Goal: Transaction & Acquisition: Obtain resource

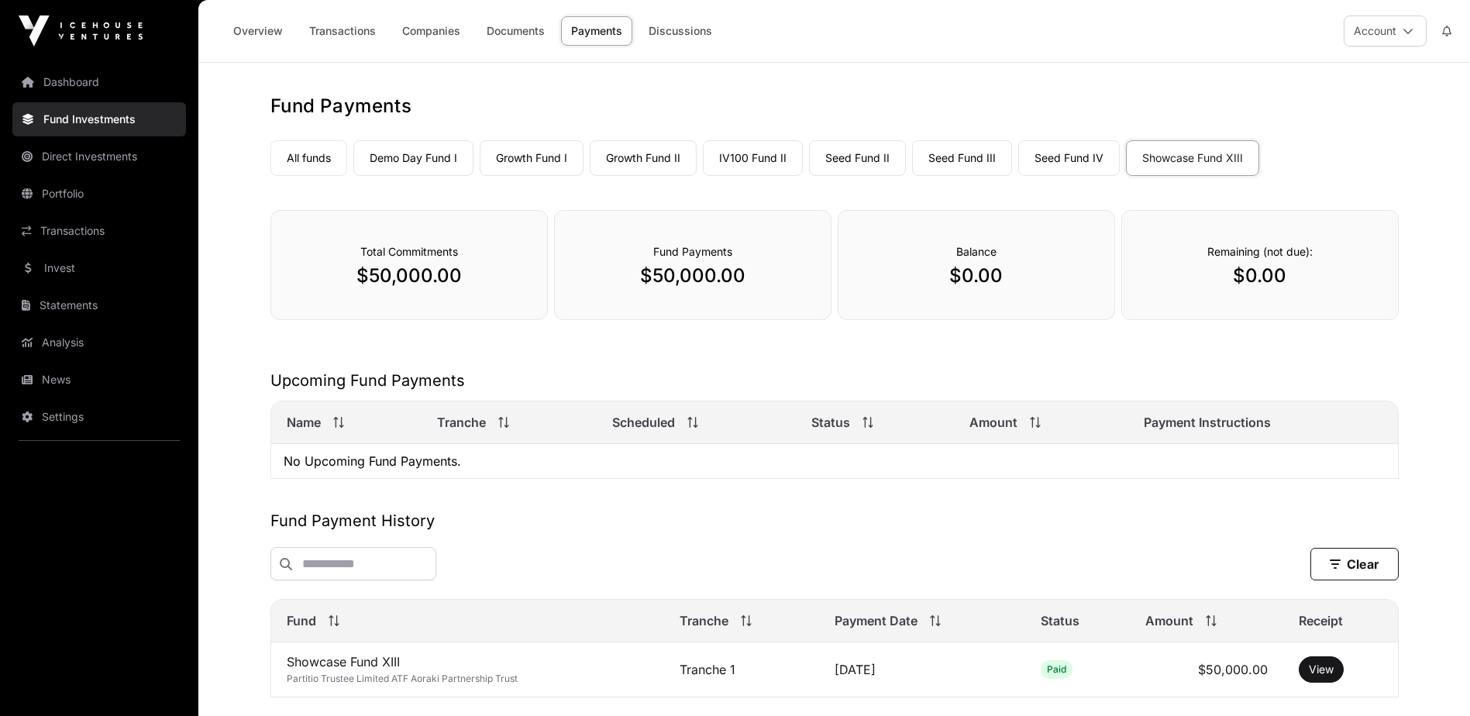
click at [124, 298] on link "Statements" at bounding box center [99, 305] width 174 height 34
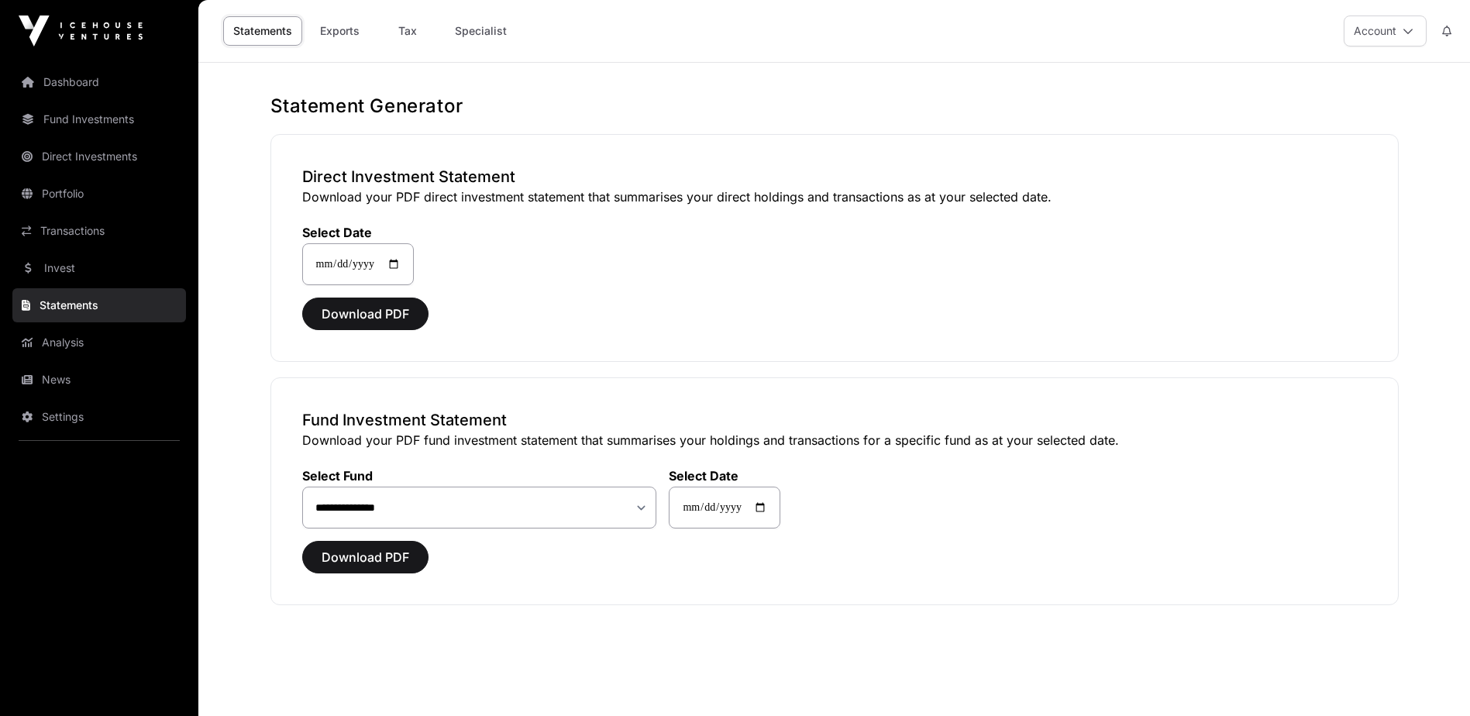
click at [416, 29] on link "Tax" at bounding box center [408, 30] width 62 height 29
select select
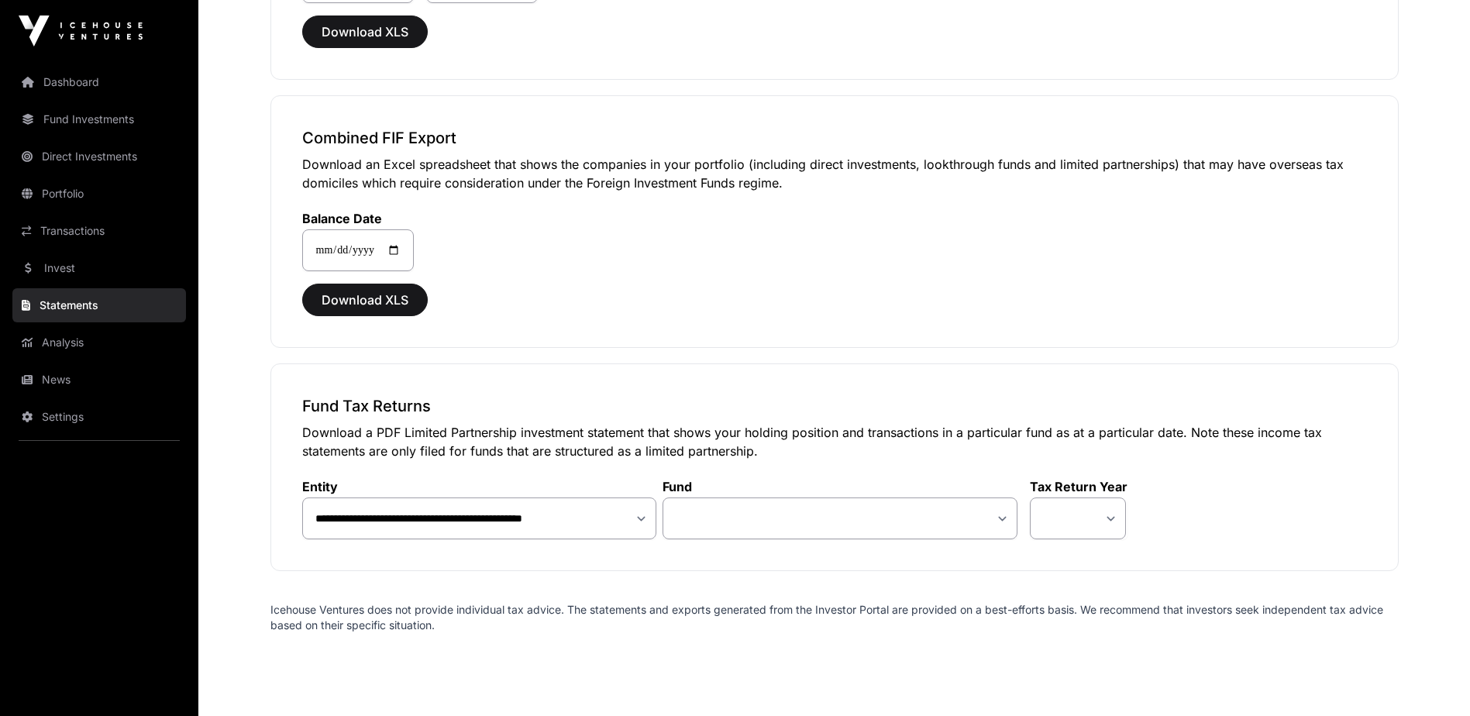
scroll to position [1371, 0]
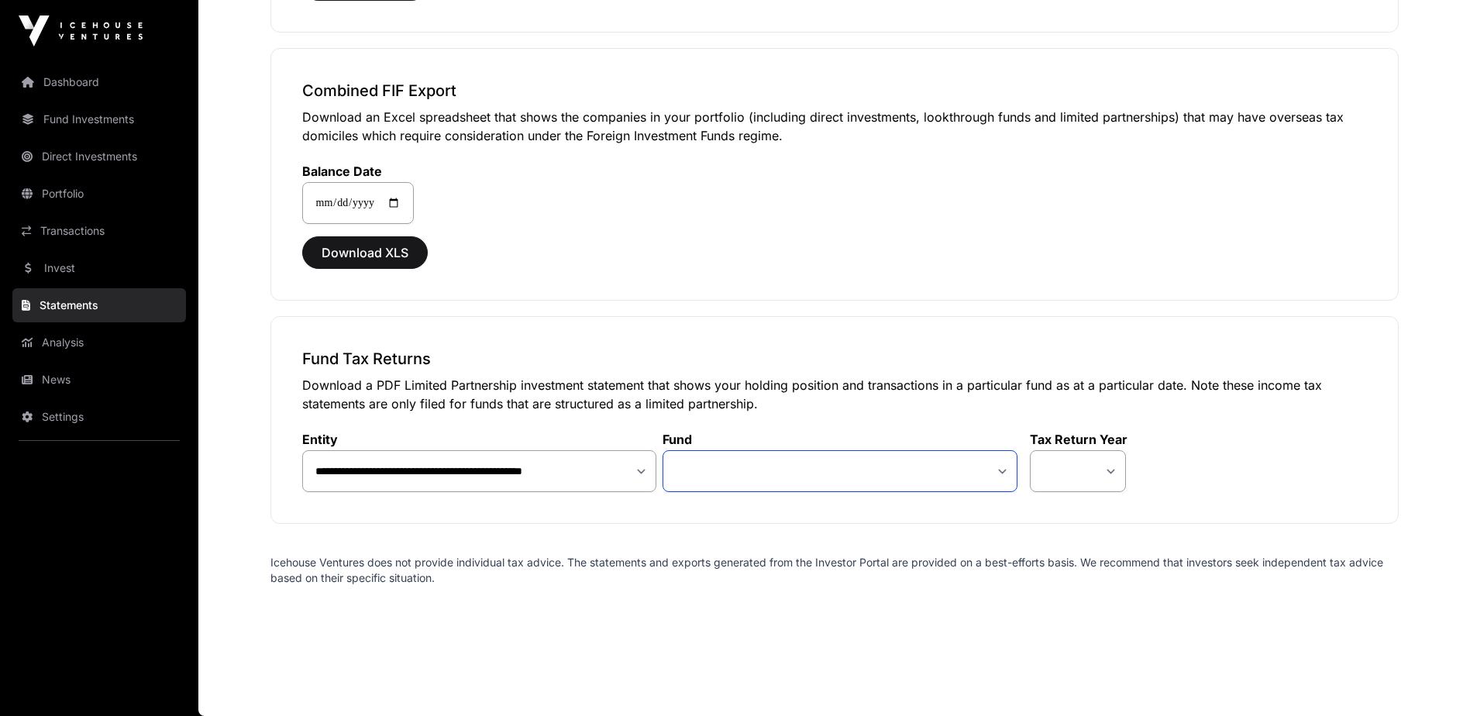
click at [753, 477] on select "**********" at bounding box center [839, 471] width 355 height 42
click at [1196, 253] on div "Download XLS" at bounding box center [834, 252] width 1065 height 33
click at [793, 484] on select "**********" at bounding box center [839, 471] width 355 height 42
click at [785, 464] on select "**********" at bounding box center [839, 471] width 355 height 42
drag, startPoint x: 909, startPoint y: 458, endPoint x: 924, endPoint y: 459, distance: 14.7
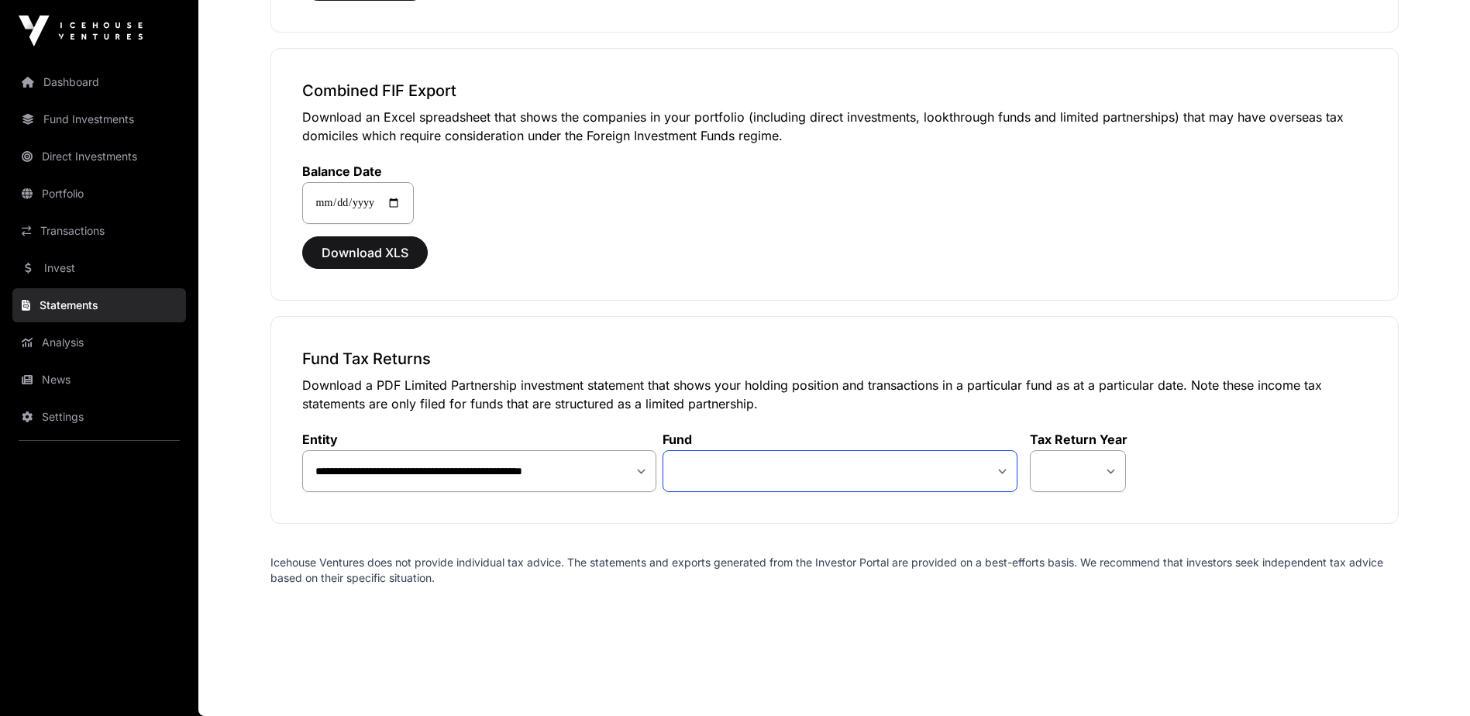
click at [909, 458] on select "**********" at bounding box center [839, 471] width 355 height 42
click at [783, 473] on select "**********" at bounding box center [839, 471] width 355 height 42
click at [797, 480] on select "**********" at bounding box center [839, 471] width 355 height 42
click at [1085, 487] on select at bounding box center [1077, 471] width 95 height 42
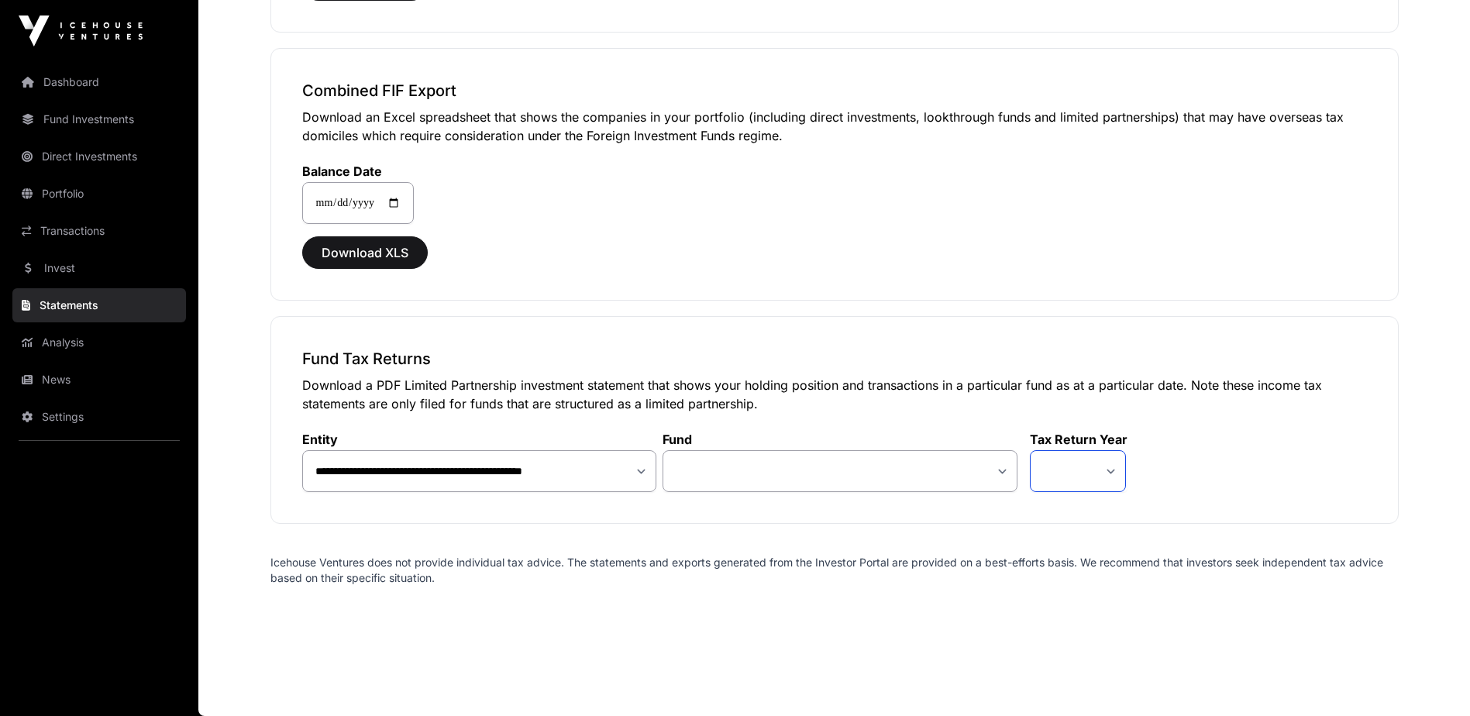
click at [1092, 477] on select at bounding box center [1077, 471] width 95 height 42
click at [1111, 474] on select at bounding box center [1077, 471] width 95 height 42
click at [1112, 465] on select at bounding box center [1077, 471] width 95 height 42
click at [908, 480] on select "**********" at bounding box center [839, 471] width 355 height 42
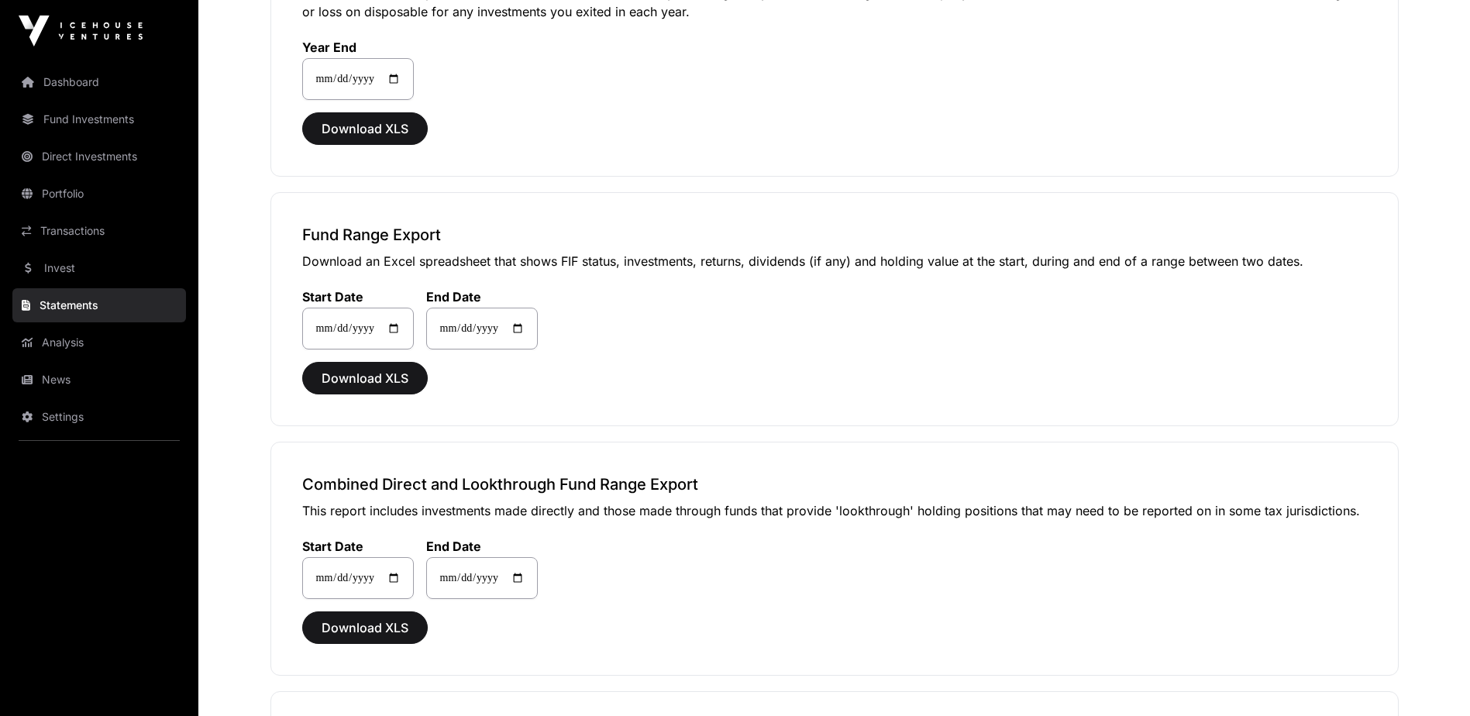
scroll to position [673, 0]
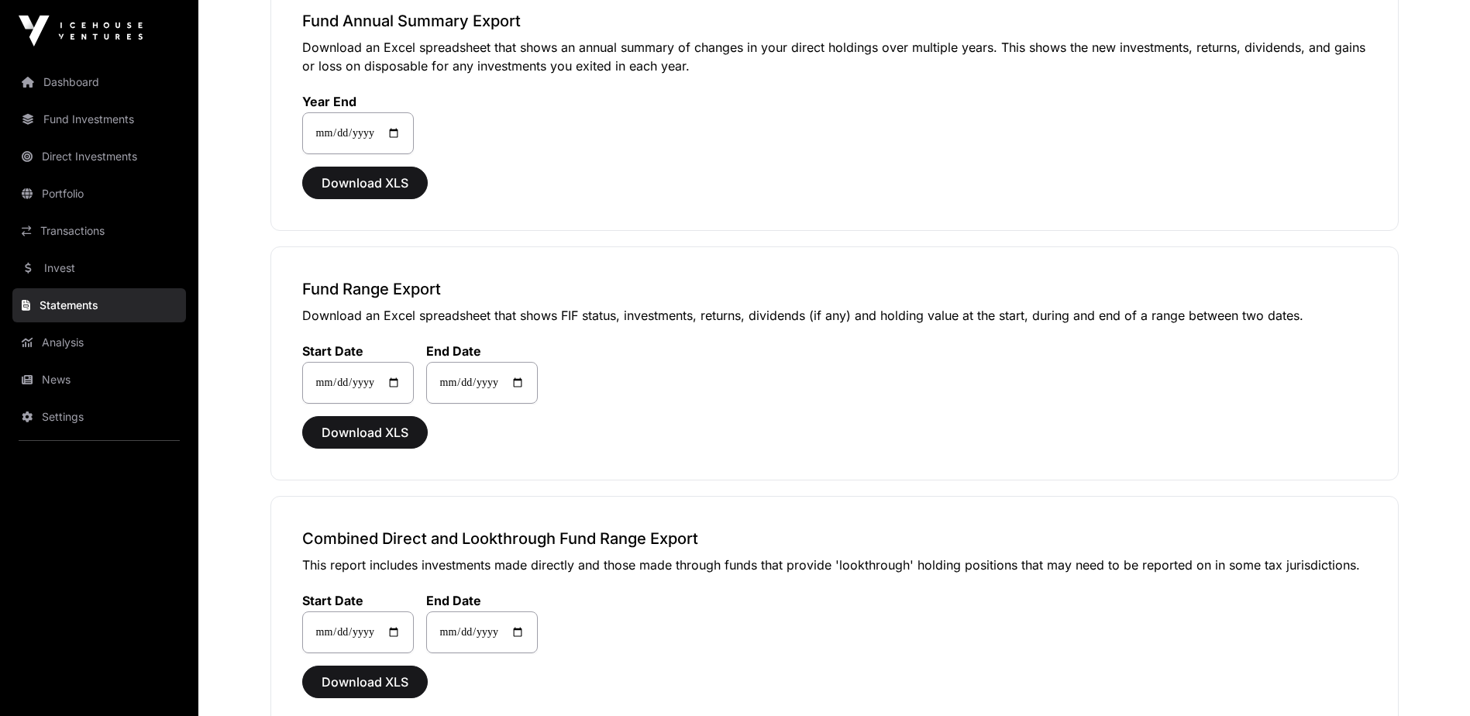
click at [108, 84] on link "Dashboard" at bounding box center [99, 82] width 174 height 34
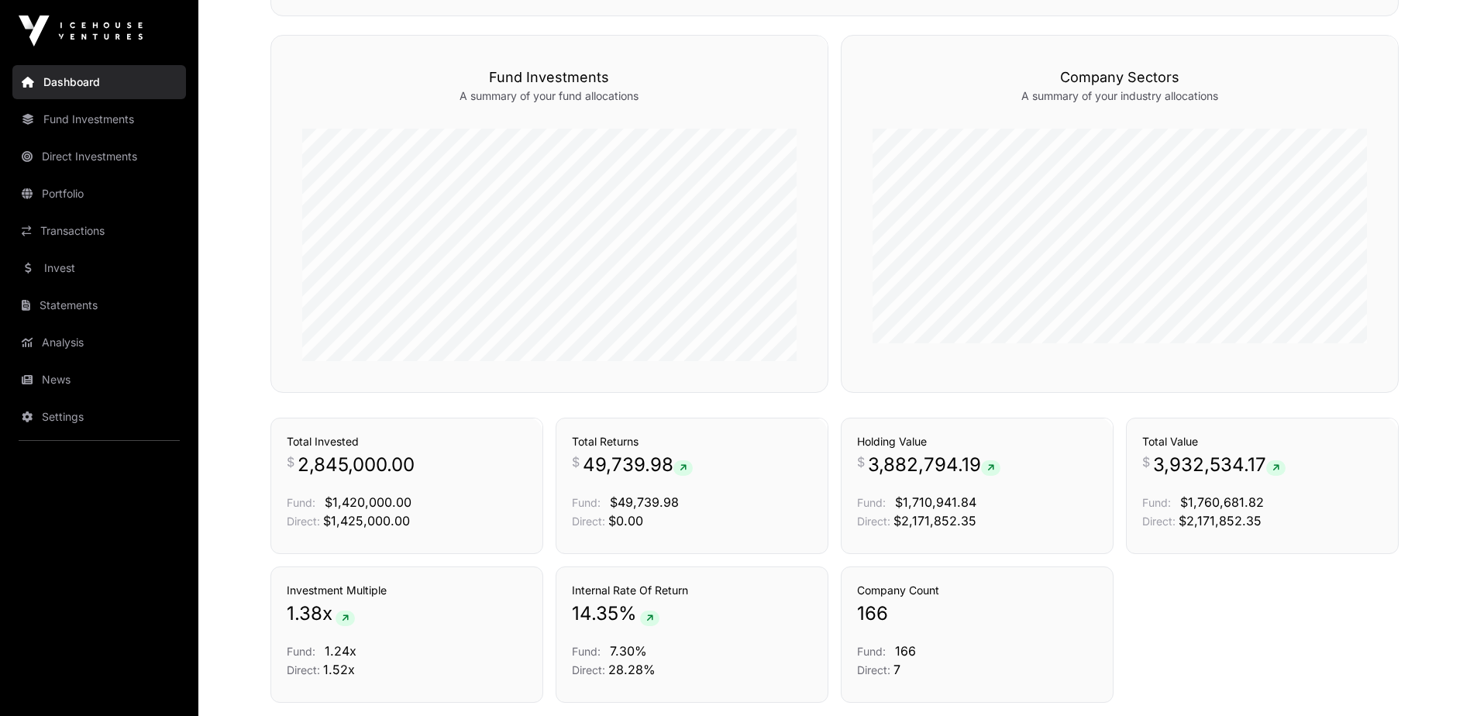
scroll to position [972, 0]
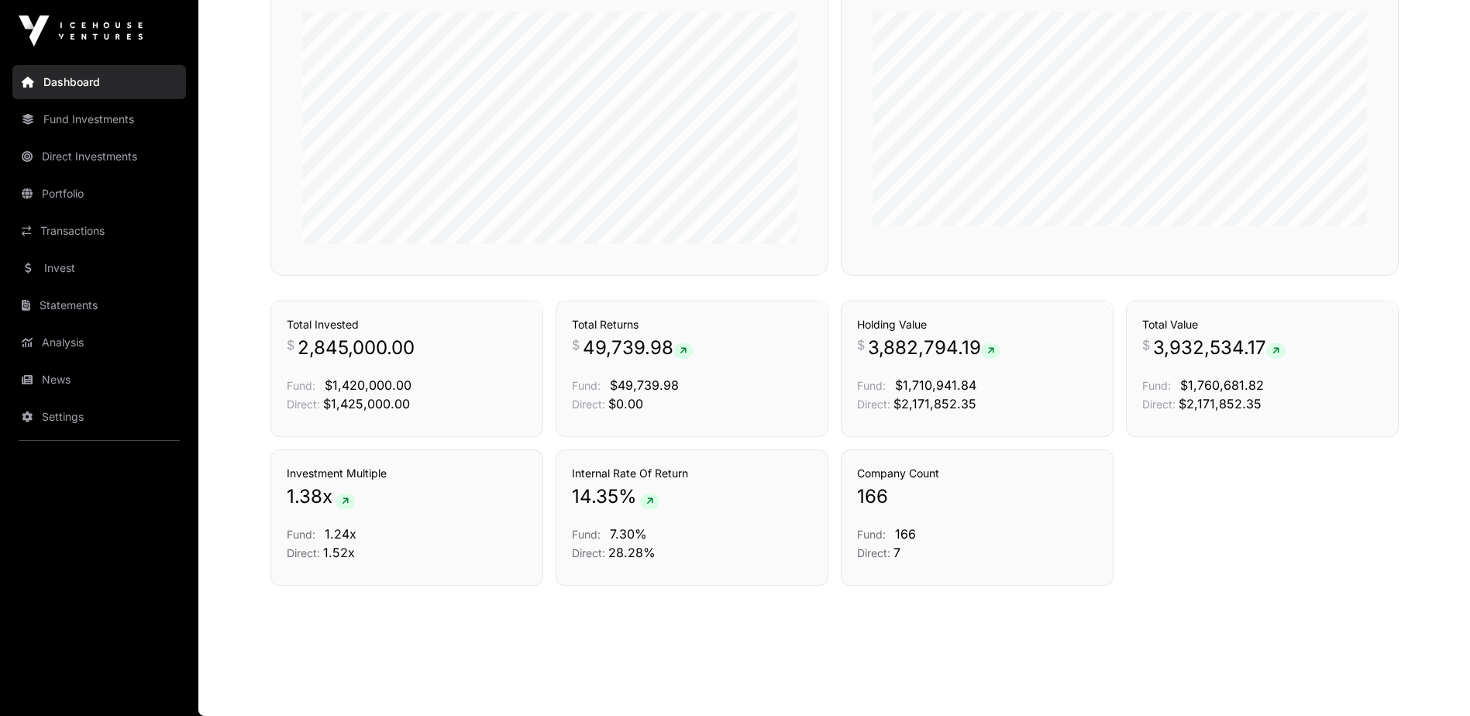
click at [324, 329] on h3 "Total Invested" at bounding box center [407, 324] width 240 height 15
click at [595, 384] on span "Fund:" at bounding box center [586, 385] width 29 height 13
click at [112, 127] on link "Fund Investments" at bounding box center [99, 119] width 174 height 34
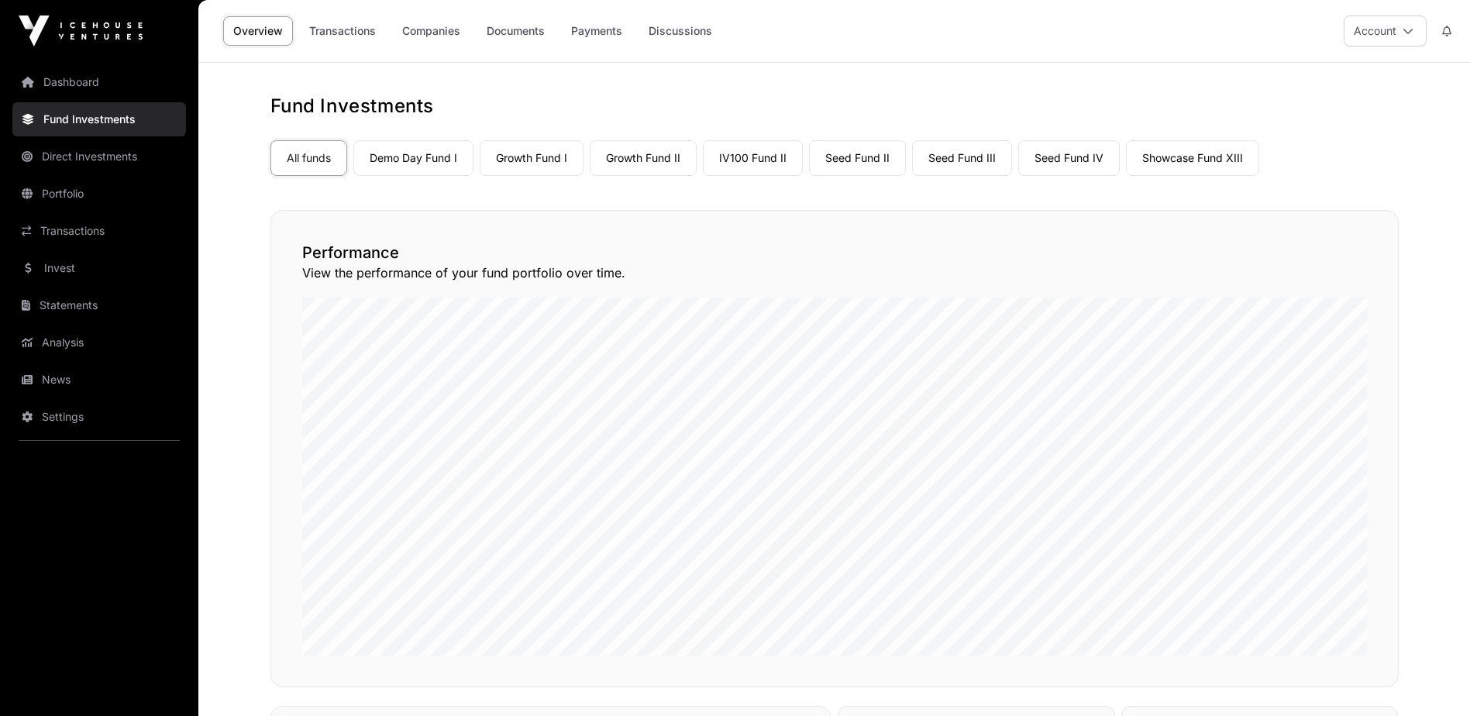
click at [121, 162] on link "Direct Investments" at bounding box center [99, 156] width 174 height 34
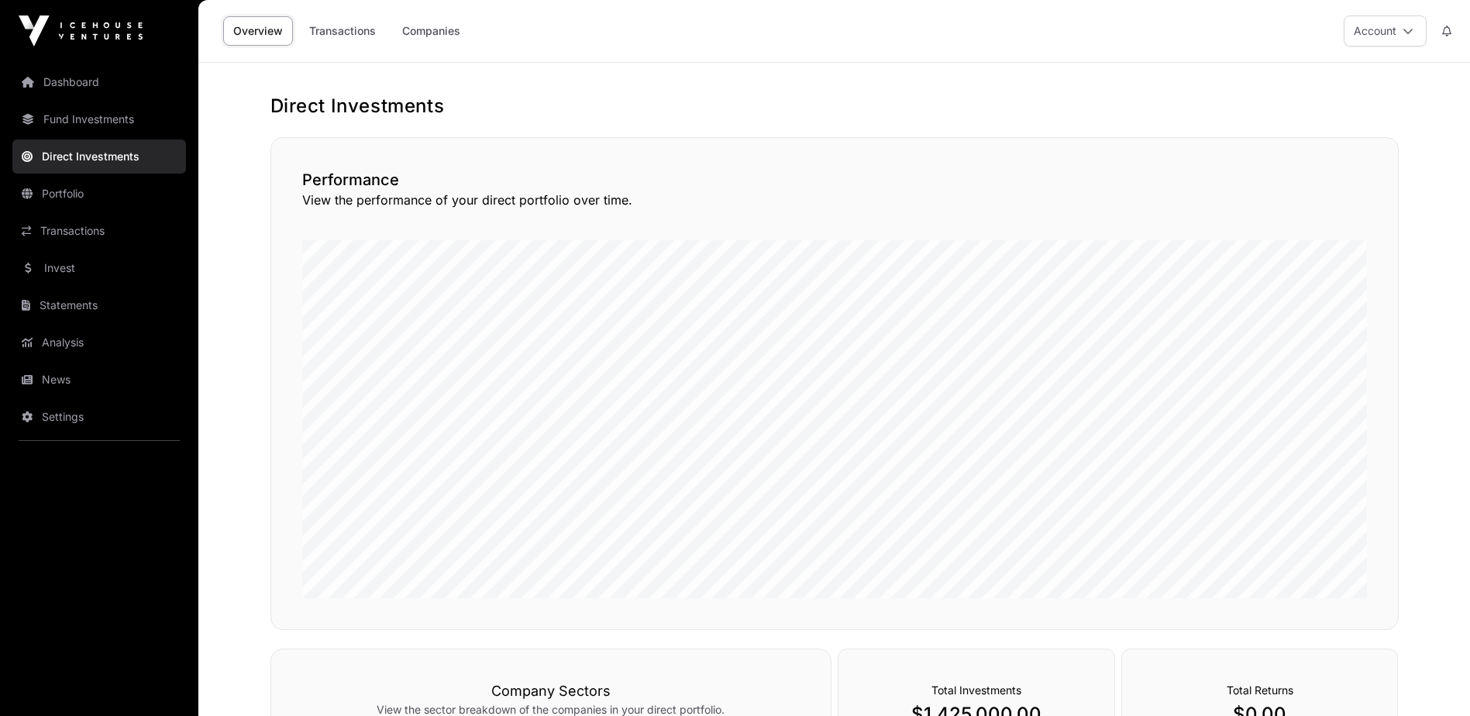
click at [345, 29] on link "Transactions" at bounding box center [342, 30] width 87 height 29
click at [361, 30] on link "Transactions" at bounding box center [342, 30] width 87 height 29
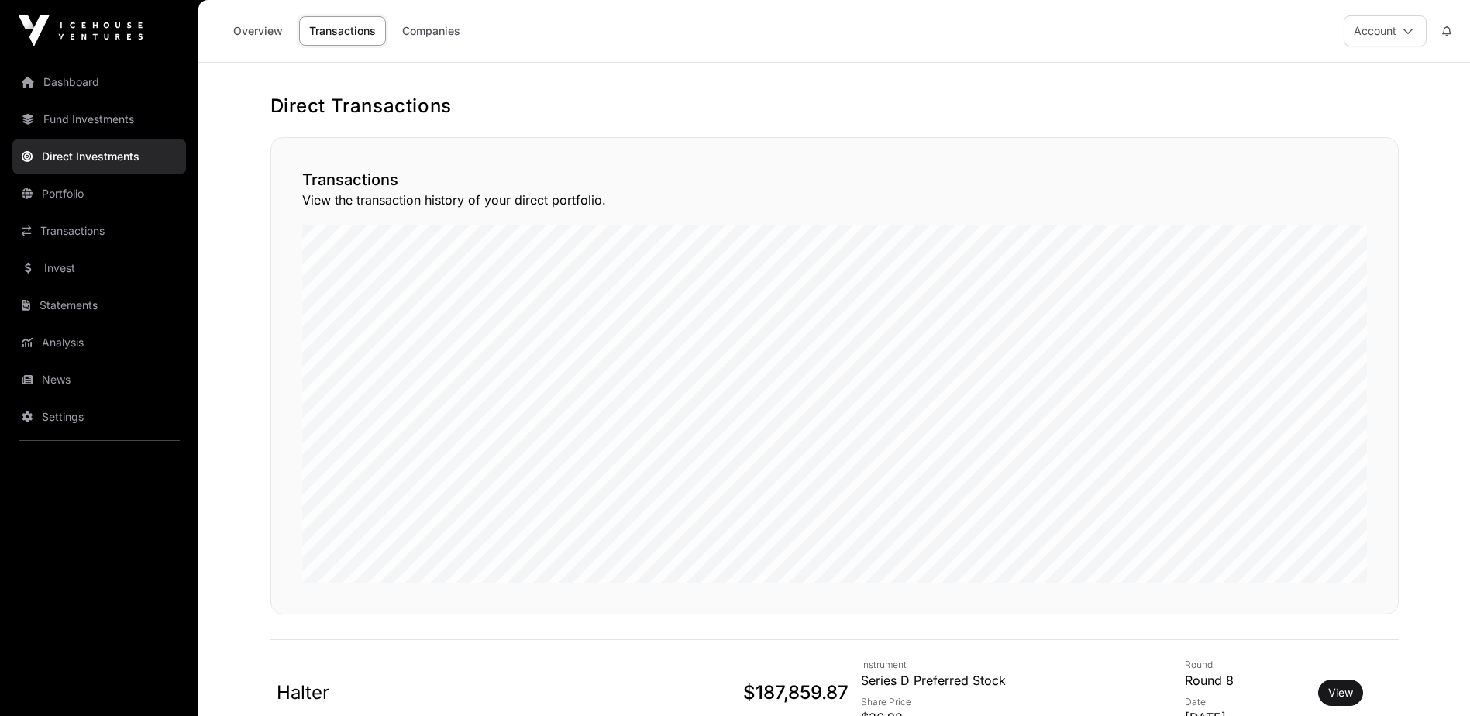
click at [432, 35] on link "Companies" at bounding box center [431, 30] width 78 height 29
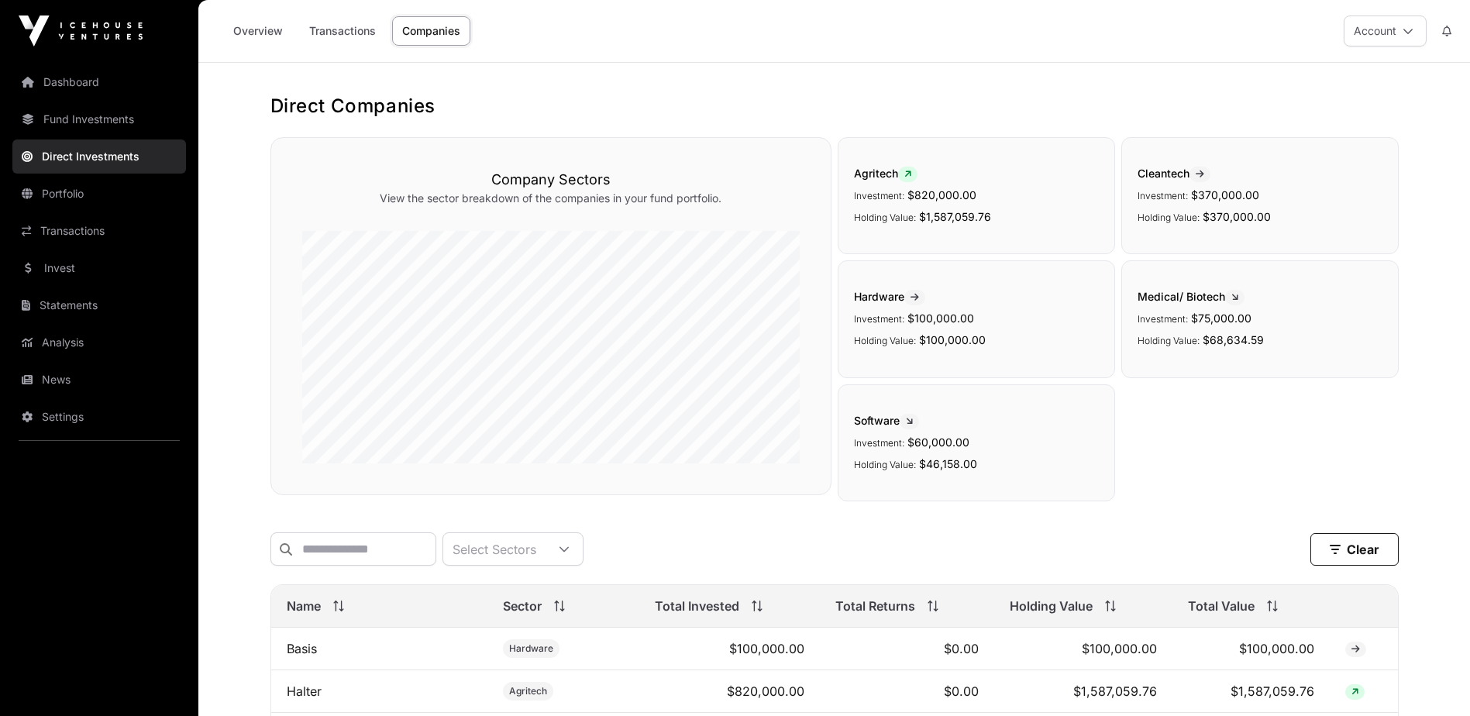
click at [90, 207] on link "Portfolio" at bounding box center [99, 194] width 174 height 34
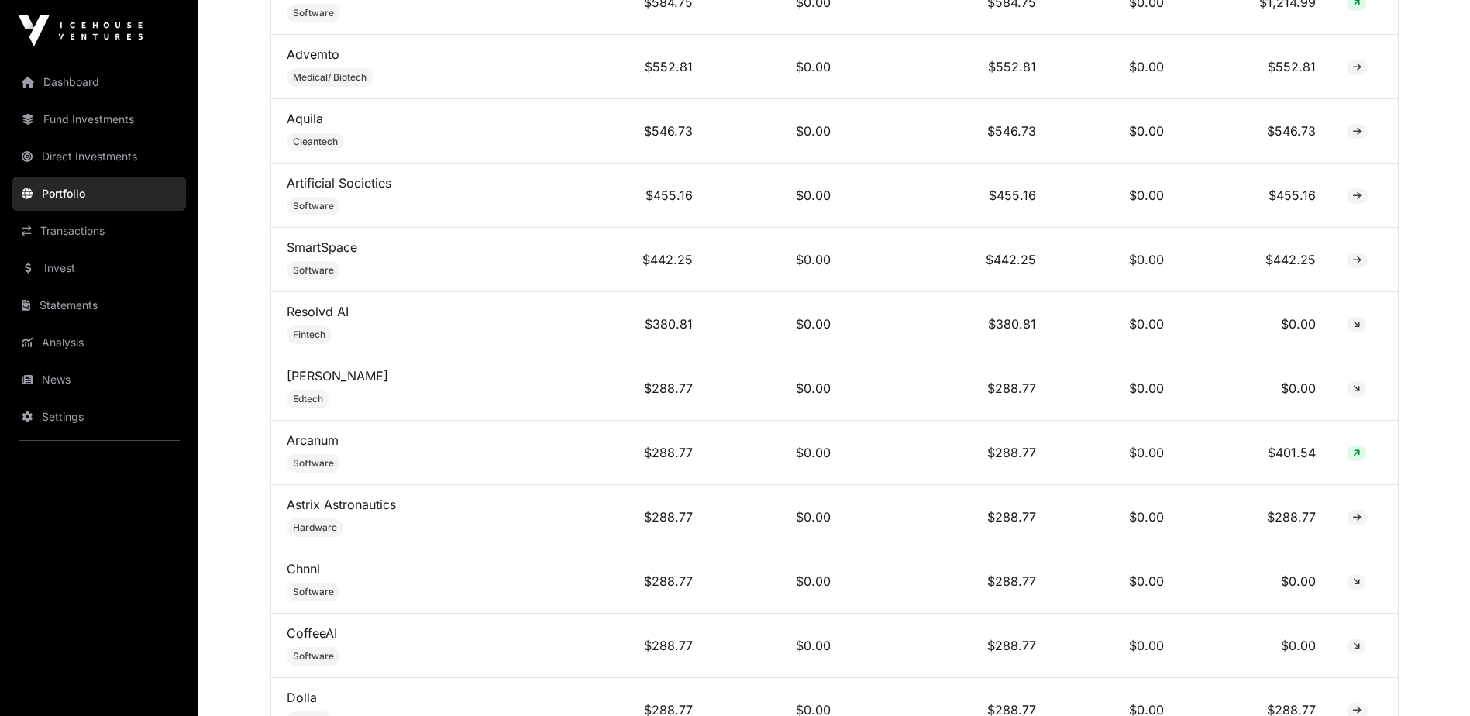
scroll to position [9066, 0]
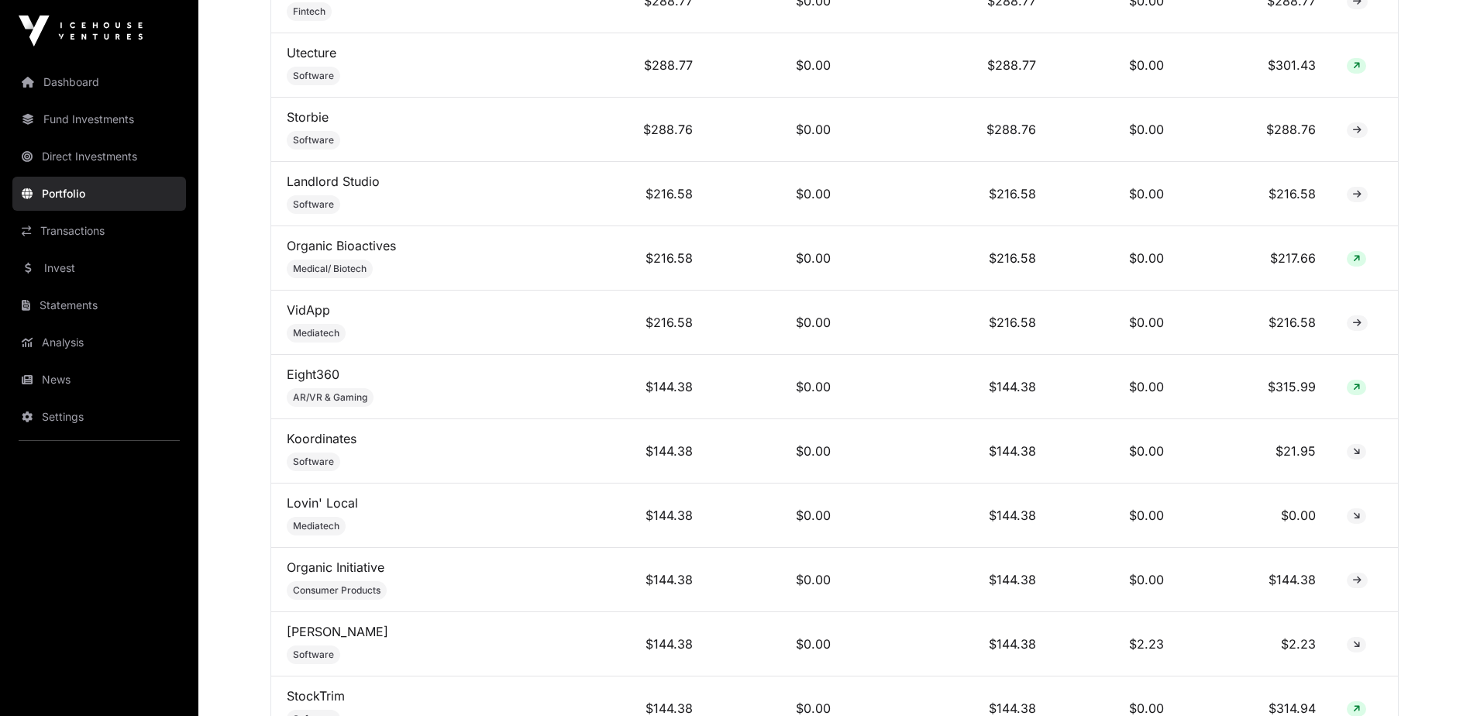
scroll to position [10862, 0]
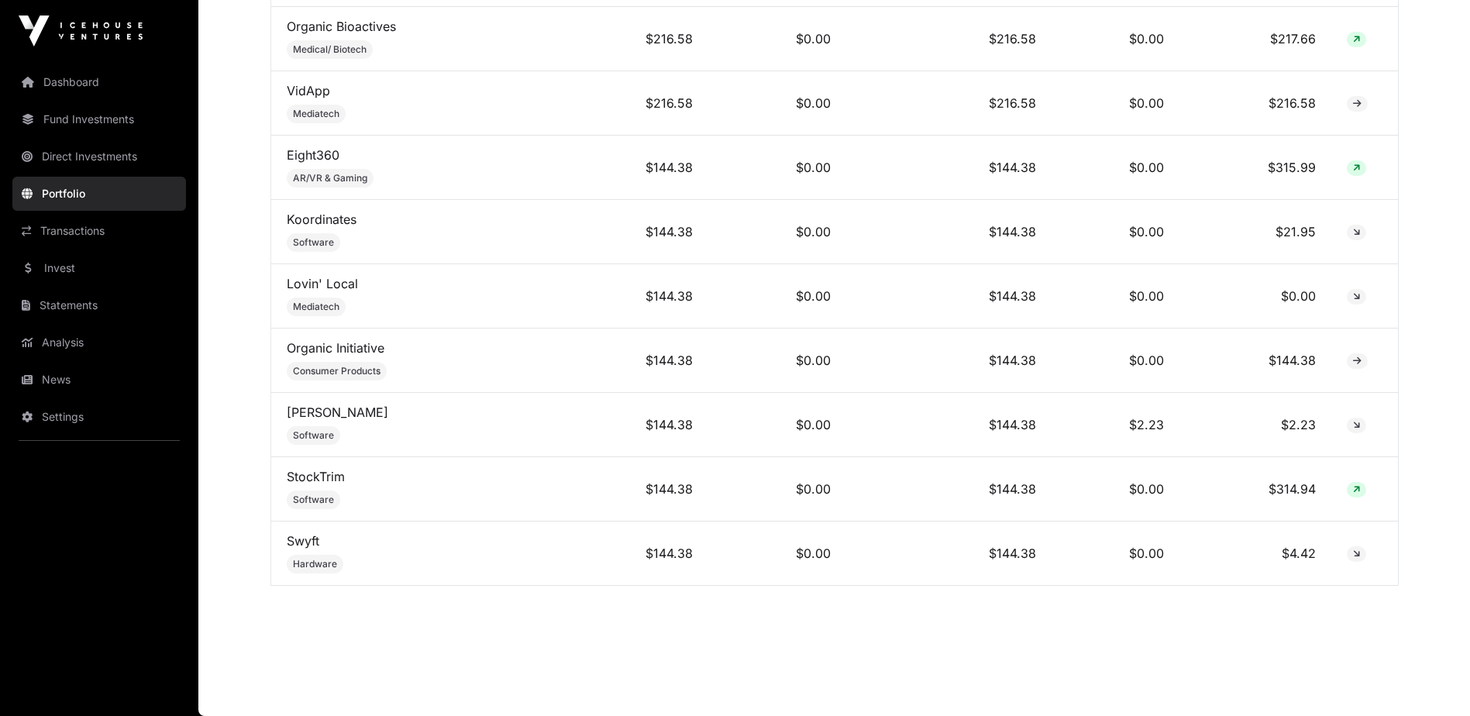
click at [98, 153] on link "Direct Investments" at bounding box center [99, 156] width 174 height 34
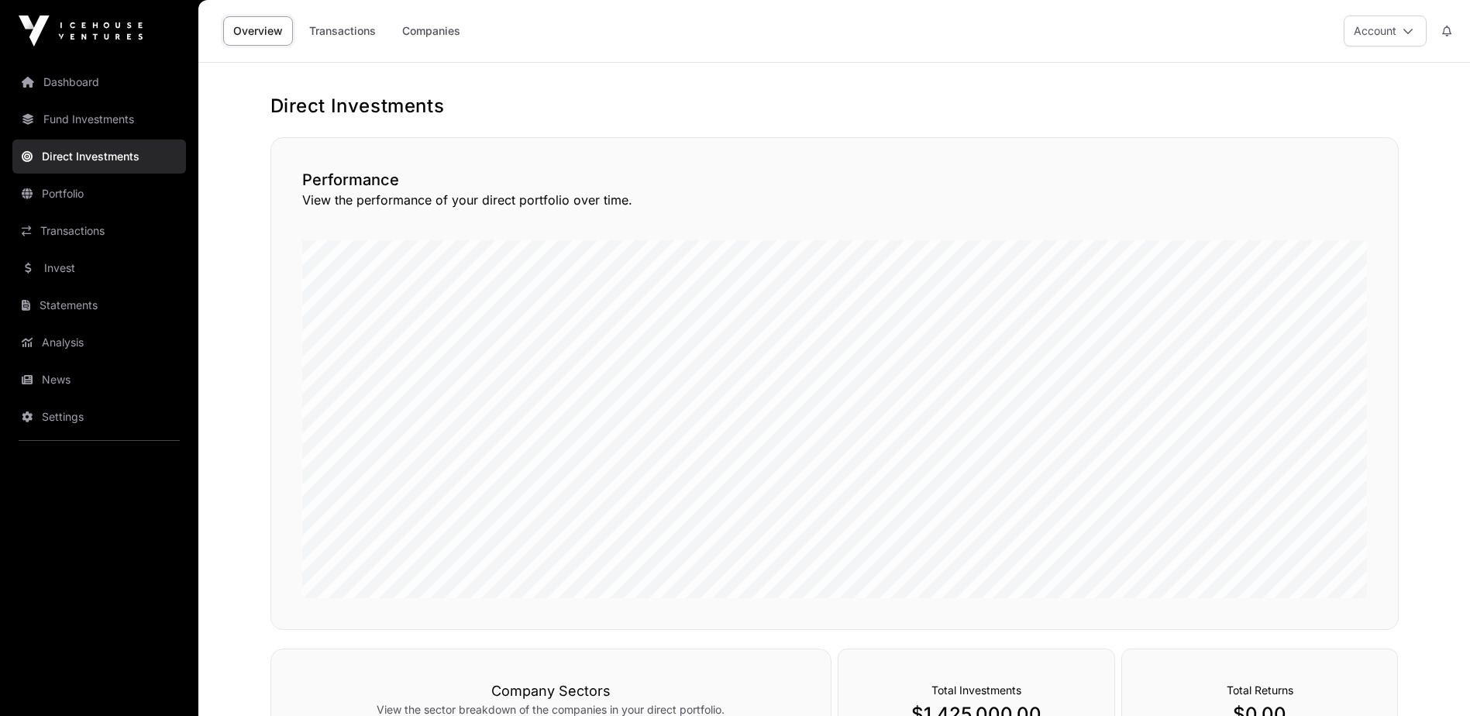
click at [103, 123] on link "Fund Investments" at bounding box center [99, 119] width 174 height 34
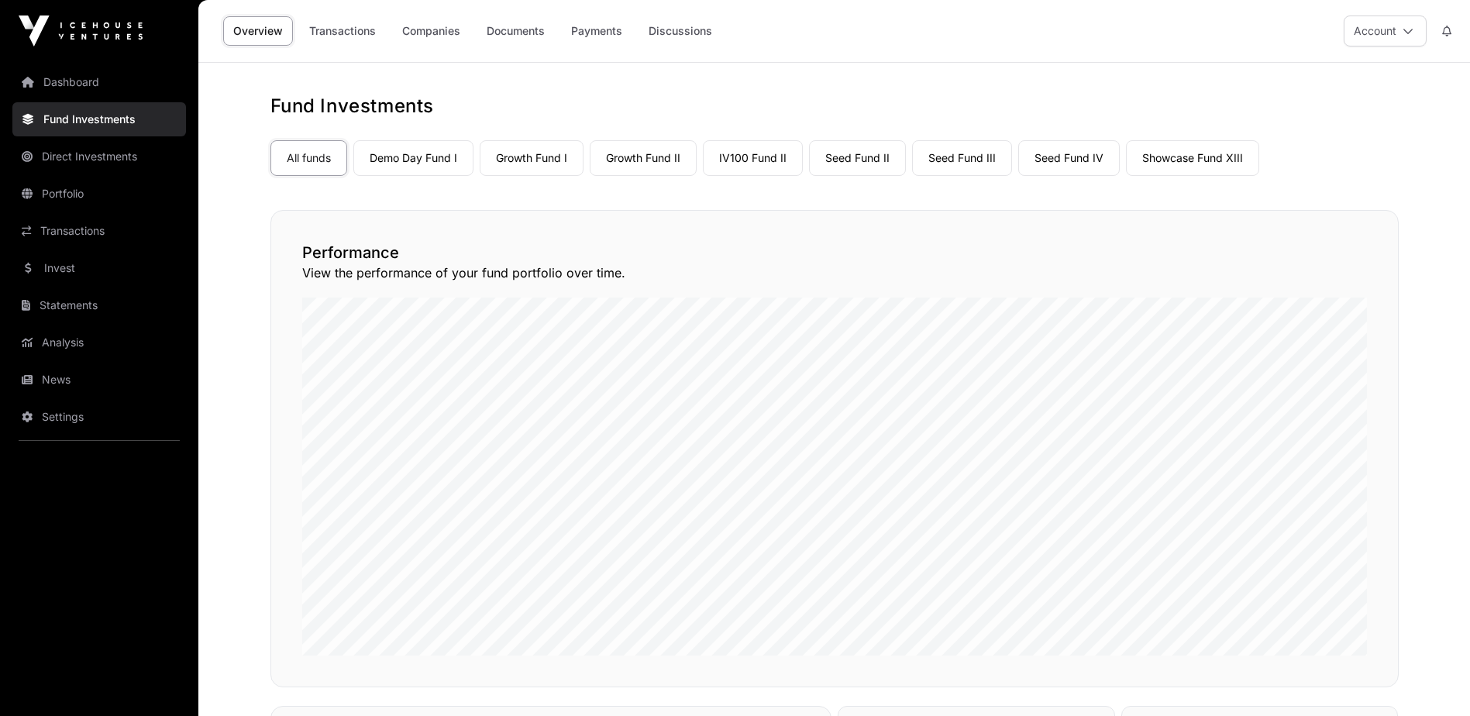
click at [539, 36] on link "Documents" at bounding box center [516, 30] width 78 height 29
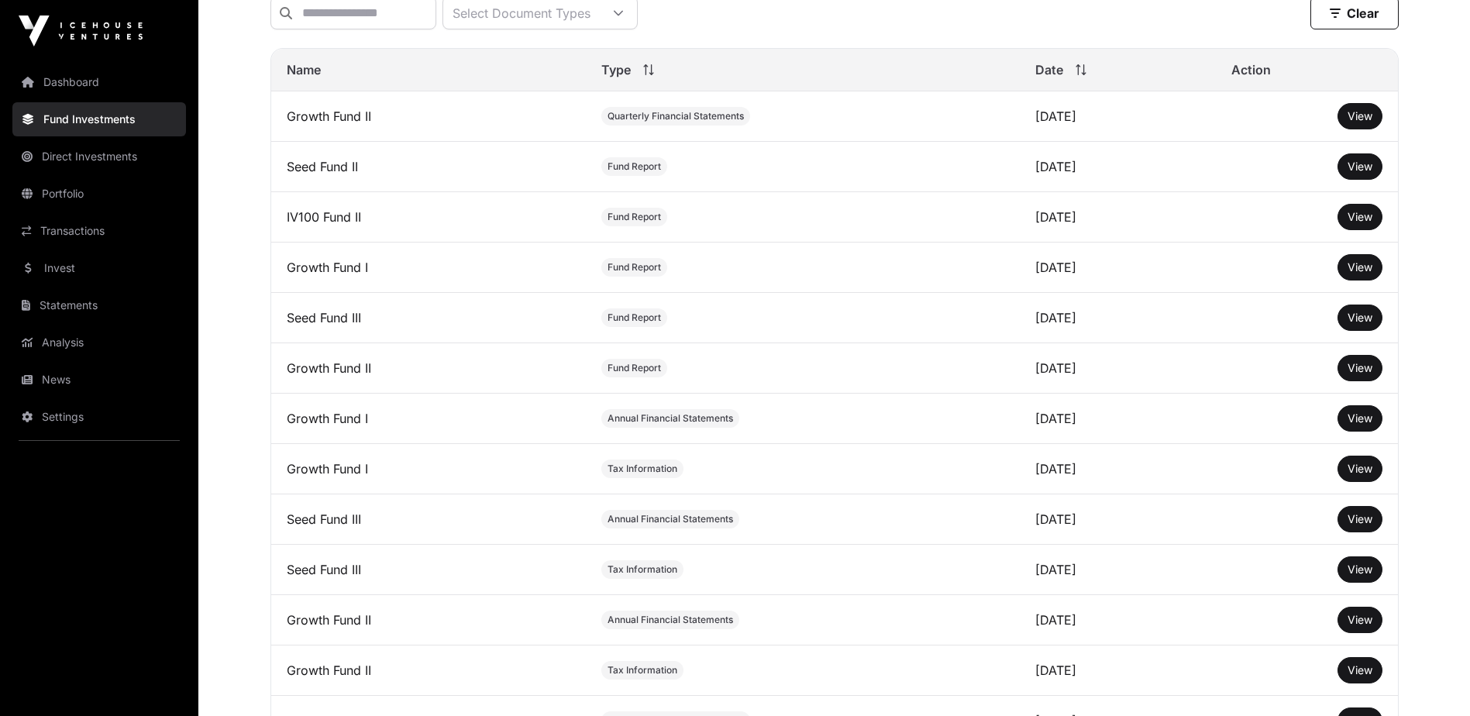
scroll to position [310, 0]
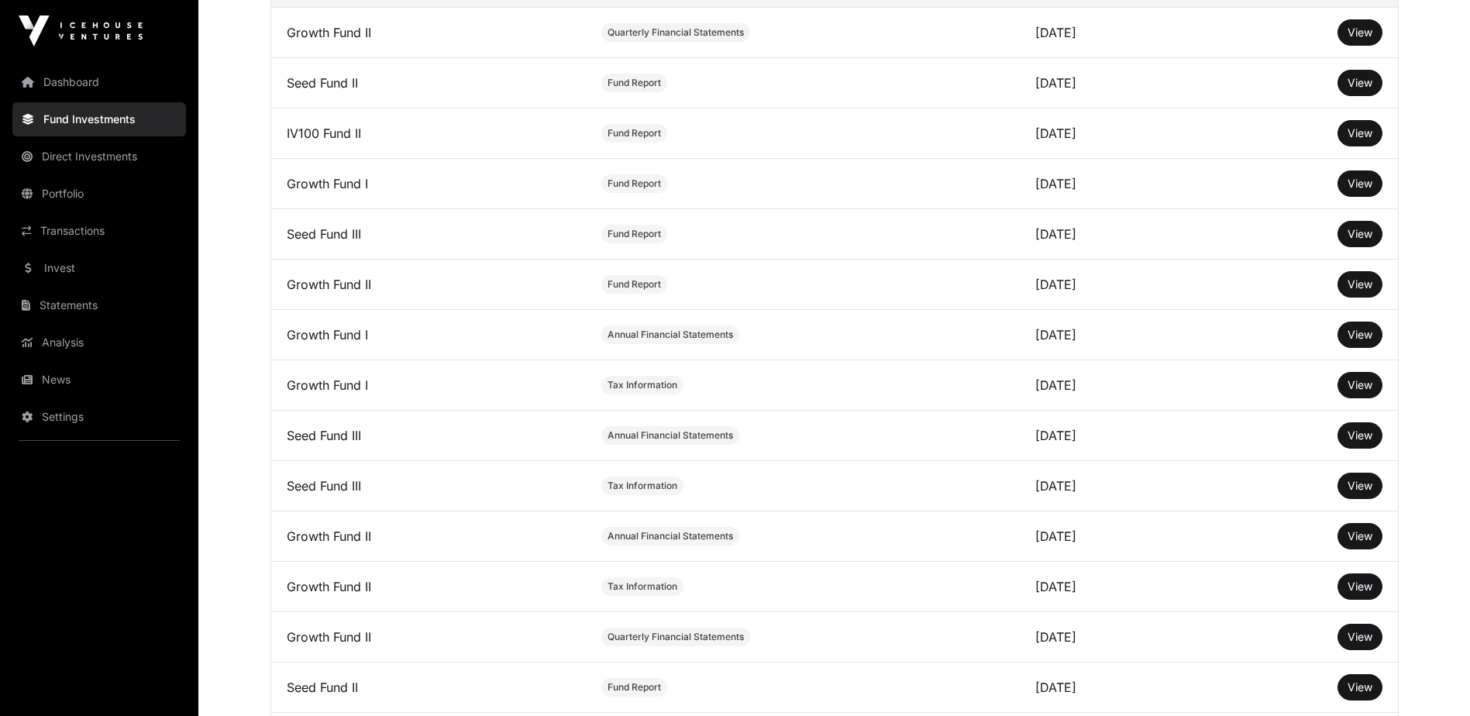
click at [1368, 240] on span "View" at bounding box center [1359, 233] width 25 height 13
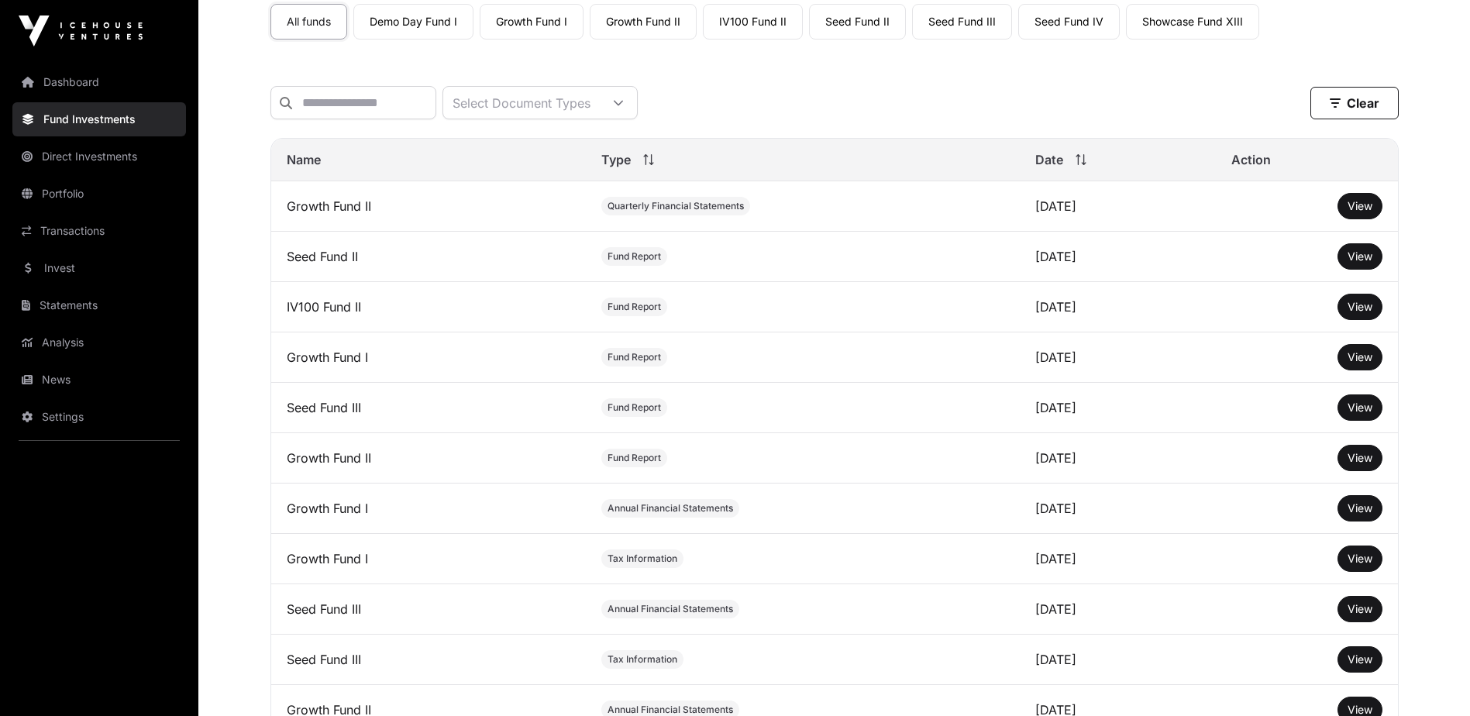
scroll to position [77, 0]
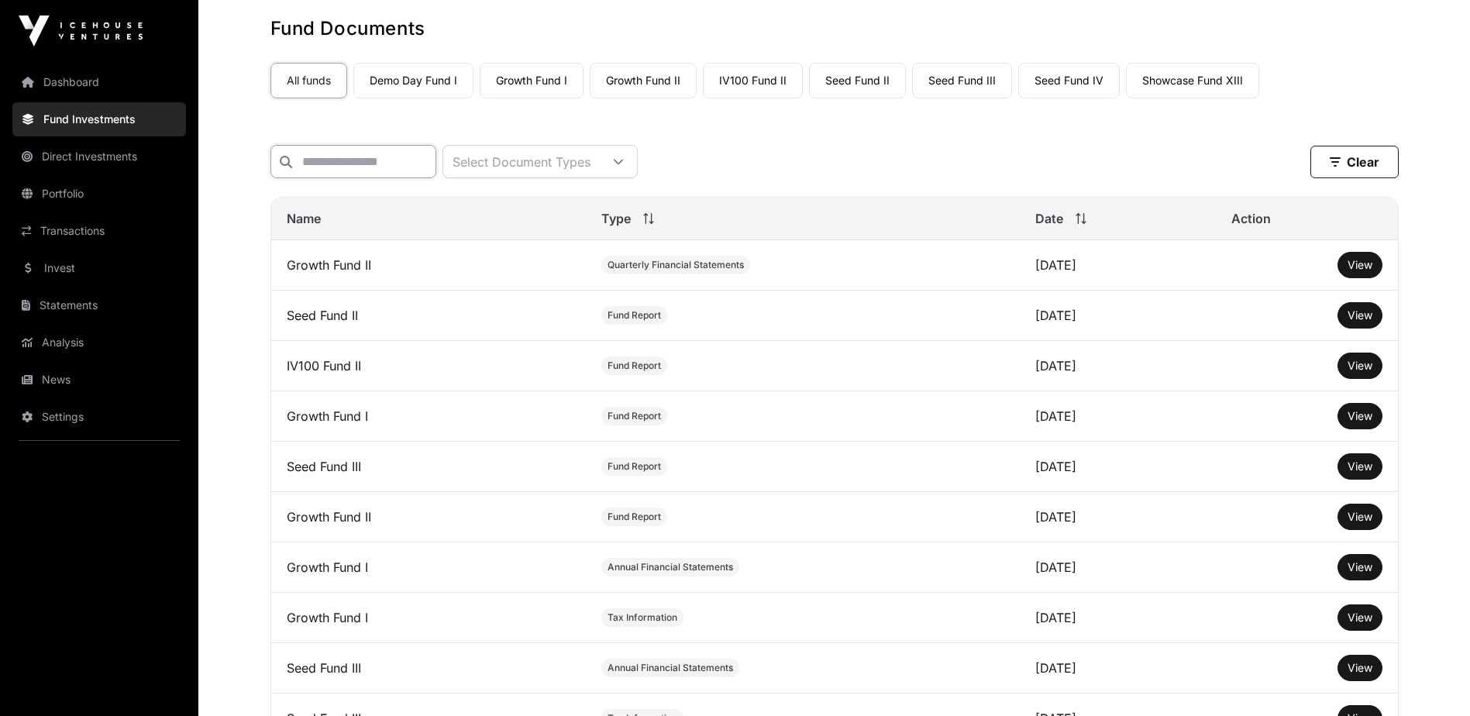
click at [356, 169] on input "text" at bounding box center [353, 161] width 166 height 33
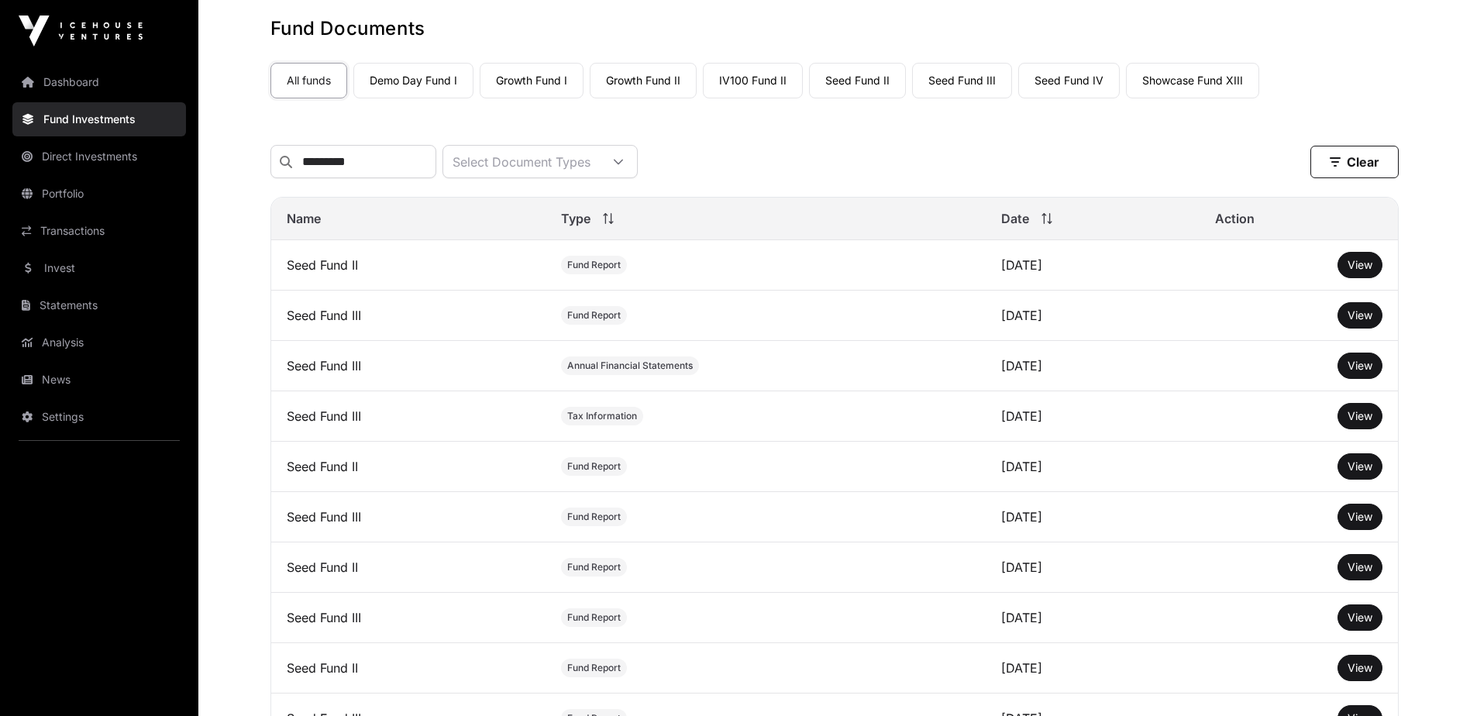
click at [1354, 372] on span "View" at bounding box center [1359, 365] width 25 height 13
click at [1367, 322] on span "View" at bounding box center [1359, 314] width 25 height 13
click at [402, 164] on input "*********" at bounding box center [353, 161] width 166 height 33
drag, startPoint x: 384, startPoint y: 167, endPoint x: 364, endPoint y: 163, distance: 20.7
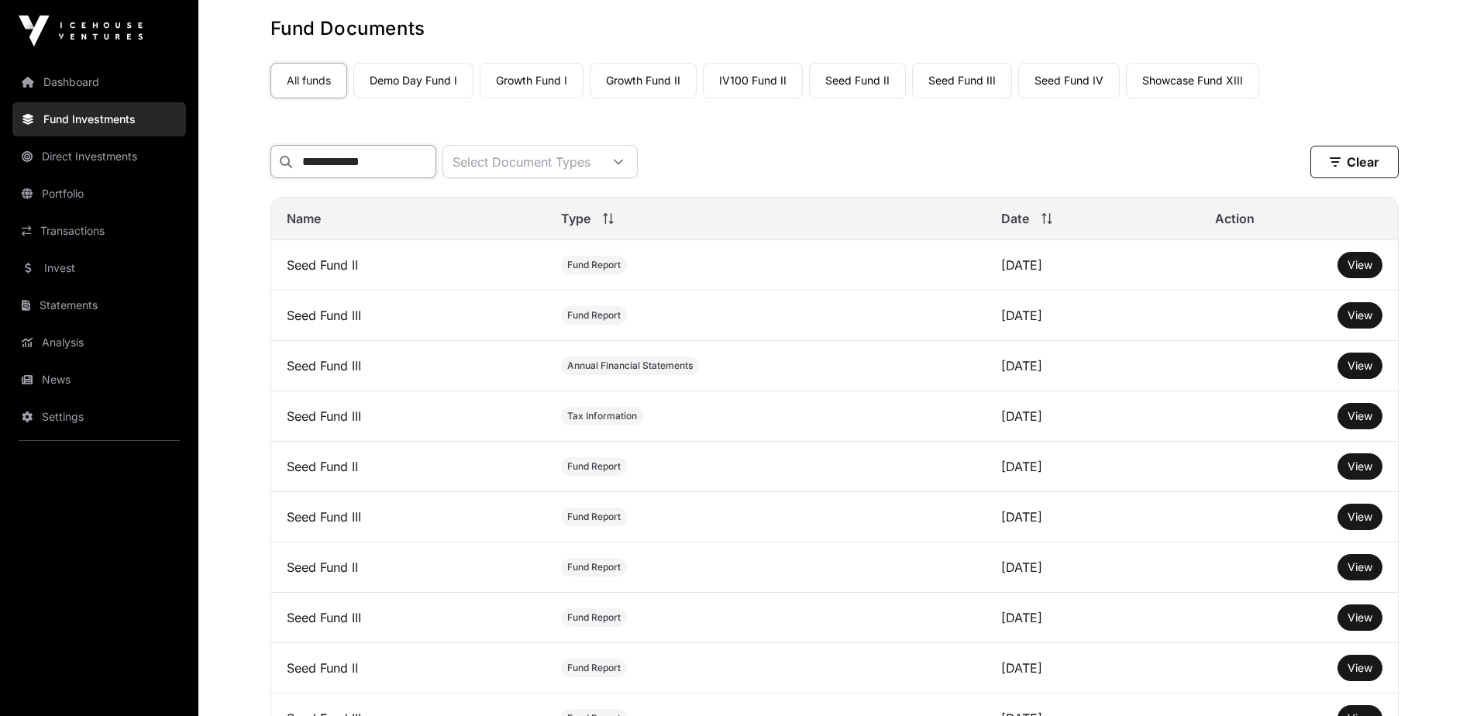
click at [364, 163] on input "**********" at bounding box center [353, 161] width 166 height 33
type input "**********"
click at [381, 164] on input "**********" at bounding box center [353, 161] width 166 height 33
click at [623, 164] on icon at bounding box center [618, 161] width 9 height 5
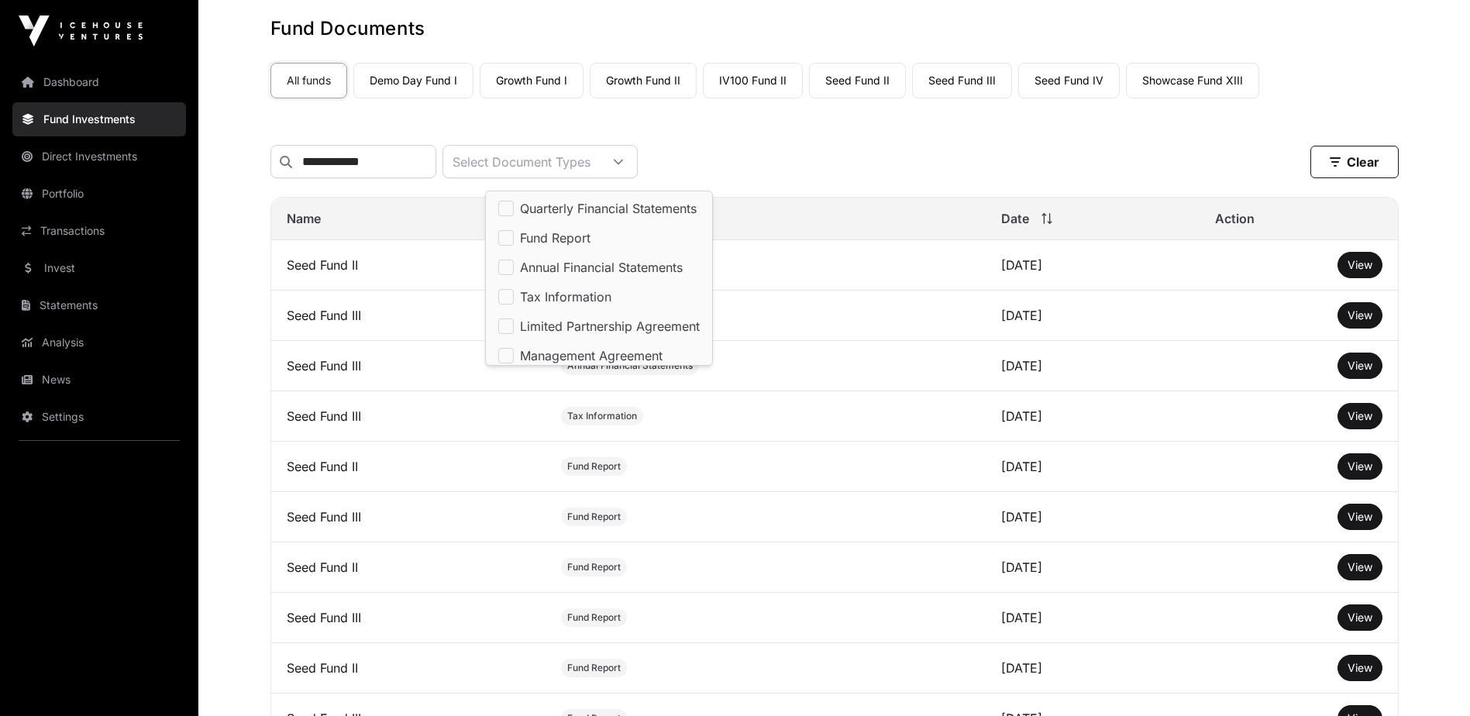
scroll to position [63, 0]
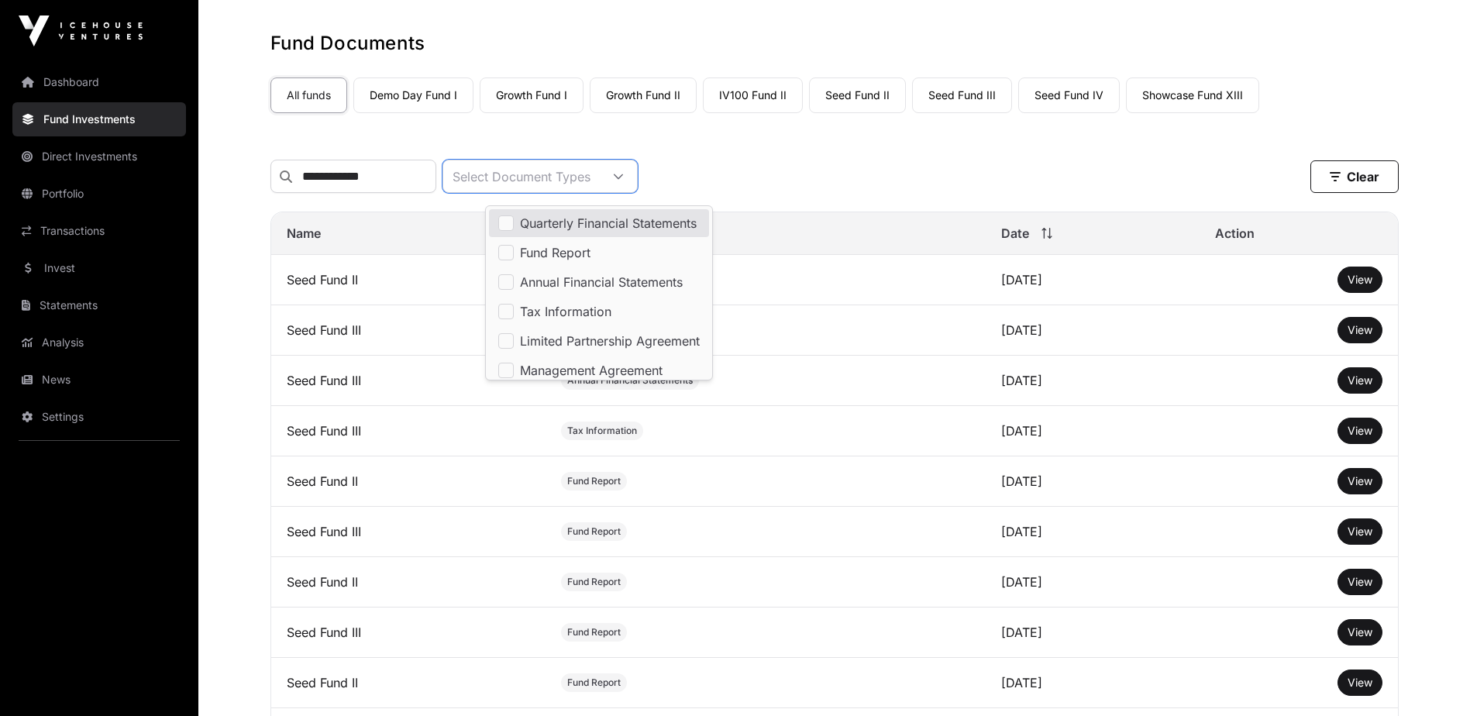
click at [872, 95] on link "Seed Fund II" at bounding box center [857, 95] width 97 height 36
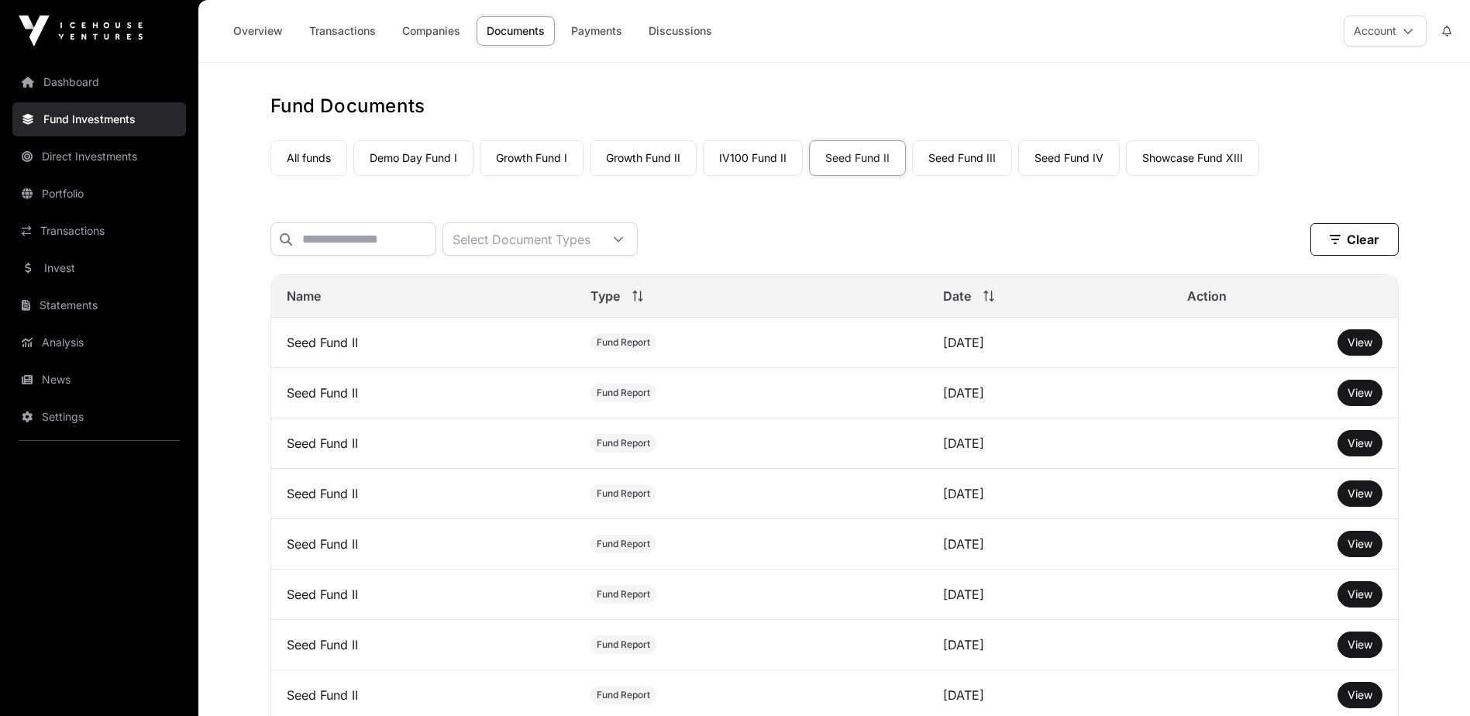
click at [1361, 601] on span "View" at bounding box center [1359, 593] width 25 height 13
click at [1358, 349] on span "View" at bounding box center [1359, 342] width 25 height 13
click at [587, 25] on link "Payments" at bounding box center [596, 30] width 71 height 29
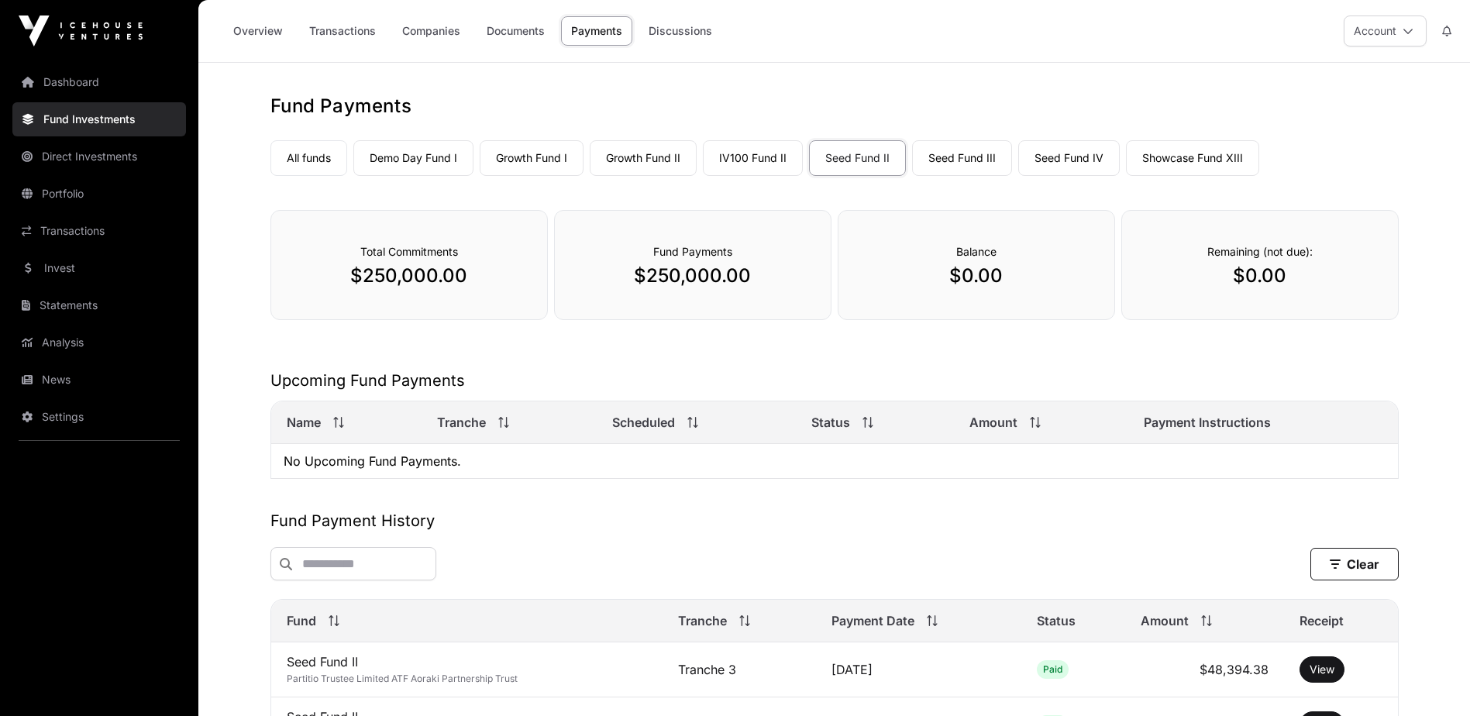
click at [504, 34] on link "Documents" at bounding box center [516, 30] width 78 height 29
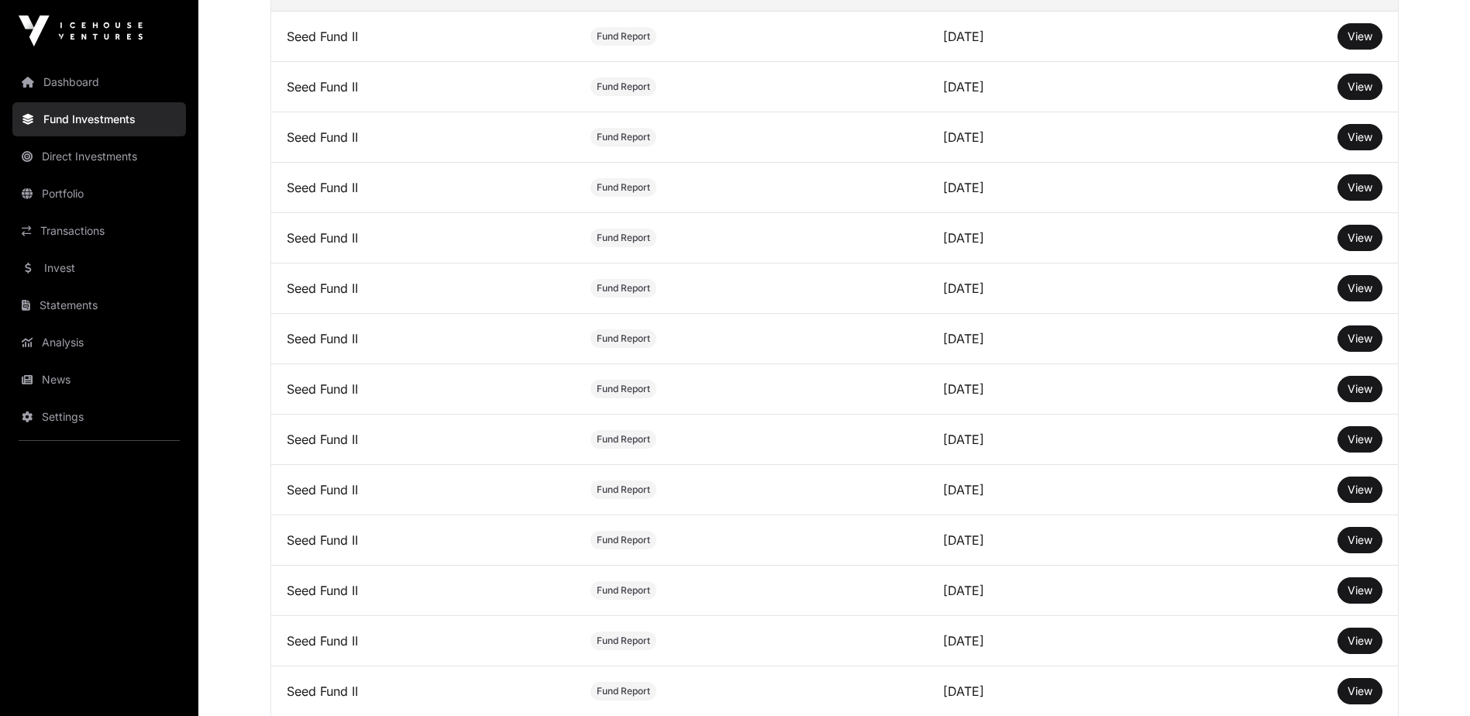
scroll to position [310, 0]
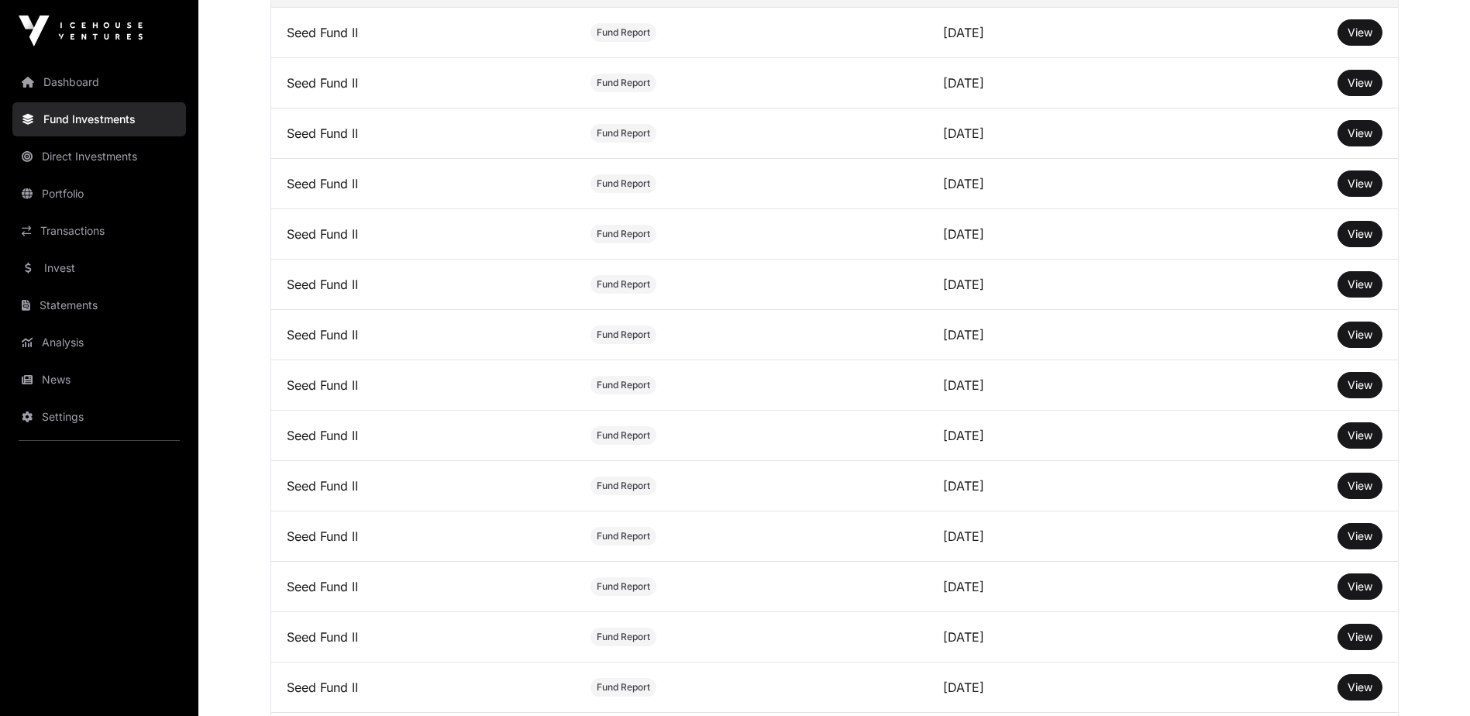
click at [1359, 492] on span "View" at bounding box center [1359, 485] width 25 height 13
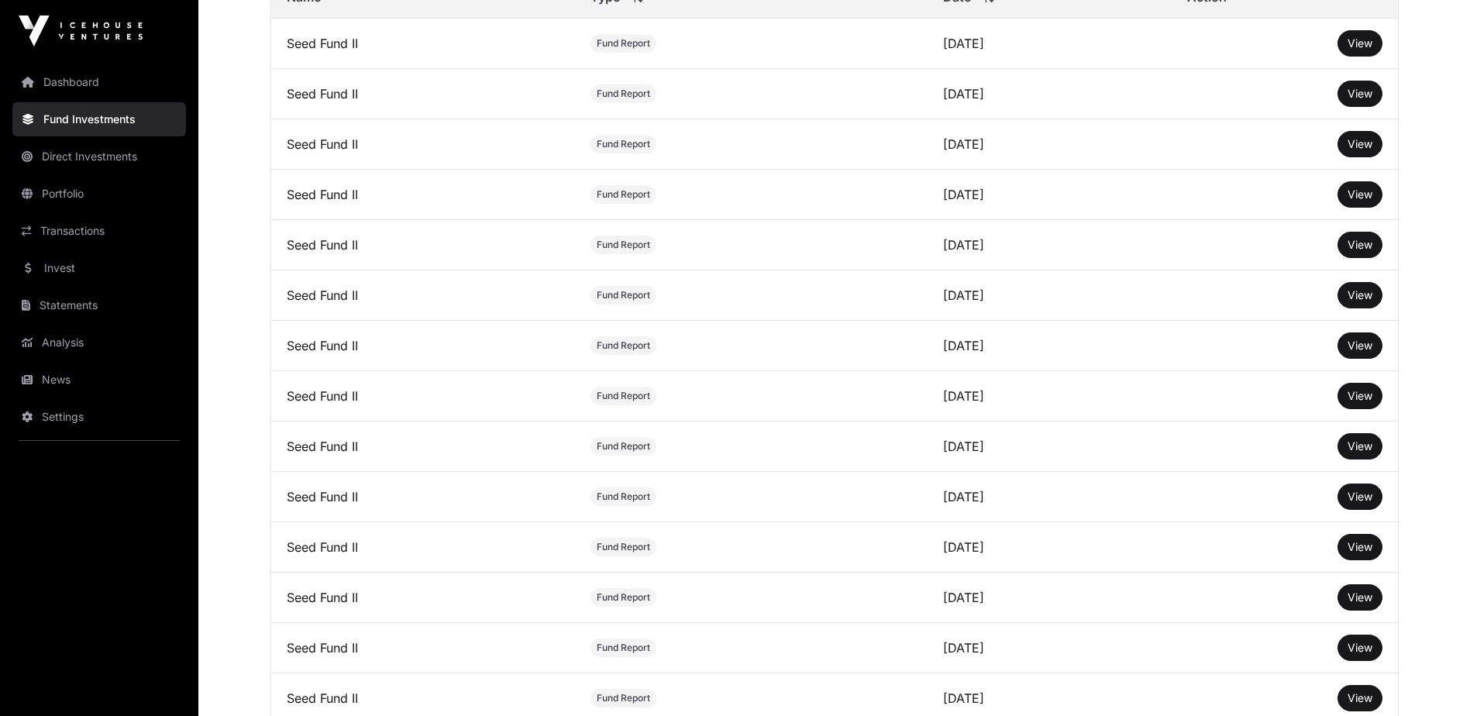
scroll to position [0, 0]
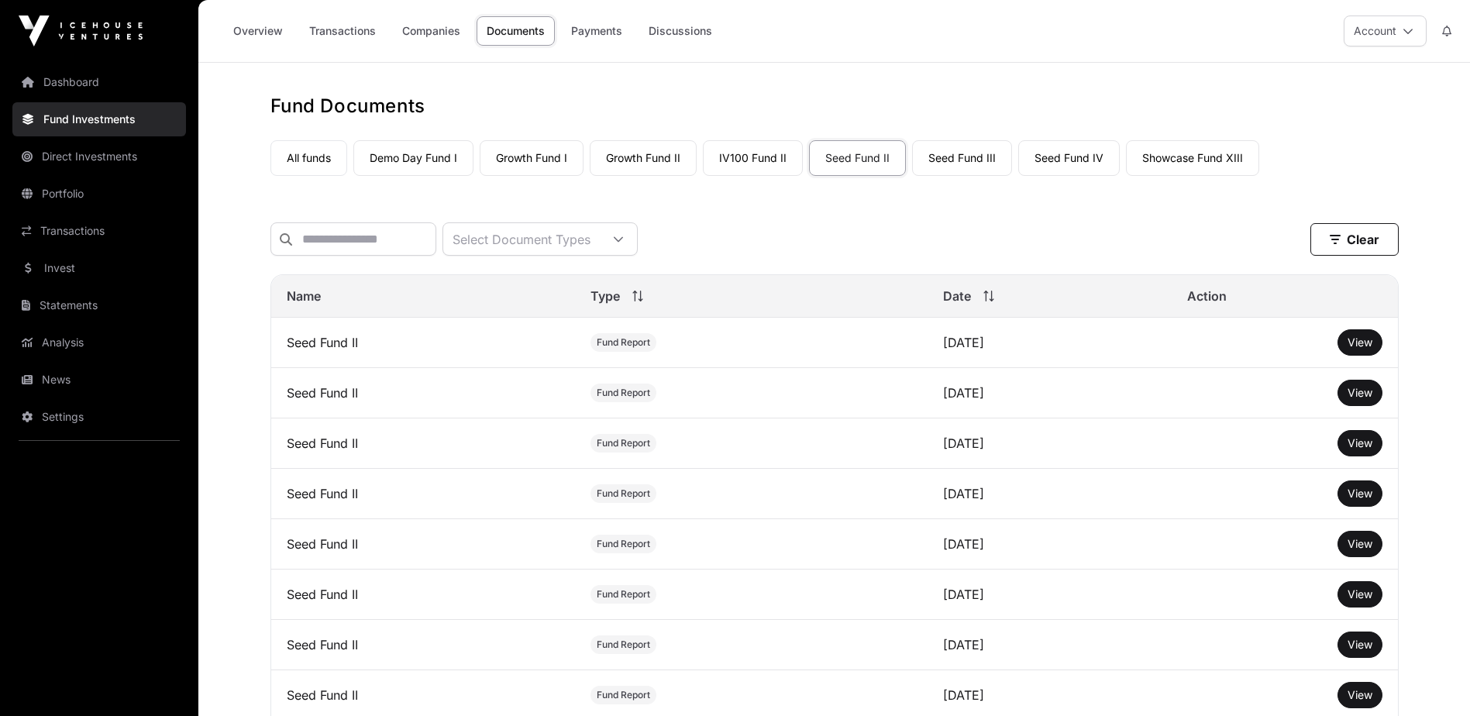
click at [593, 34] on link "Payments" at bounding box center [596, 30] width 71 height 29
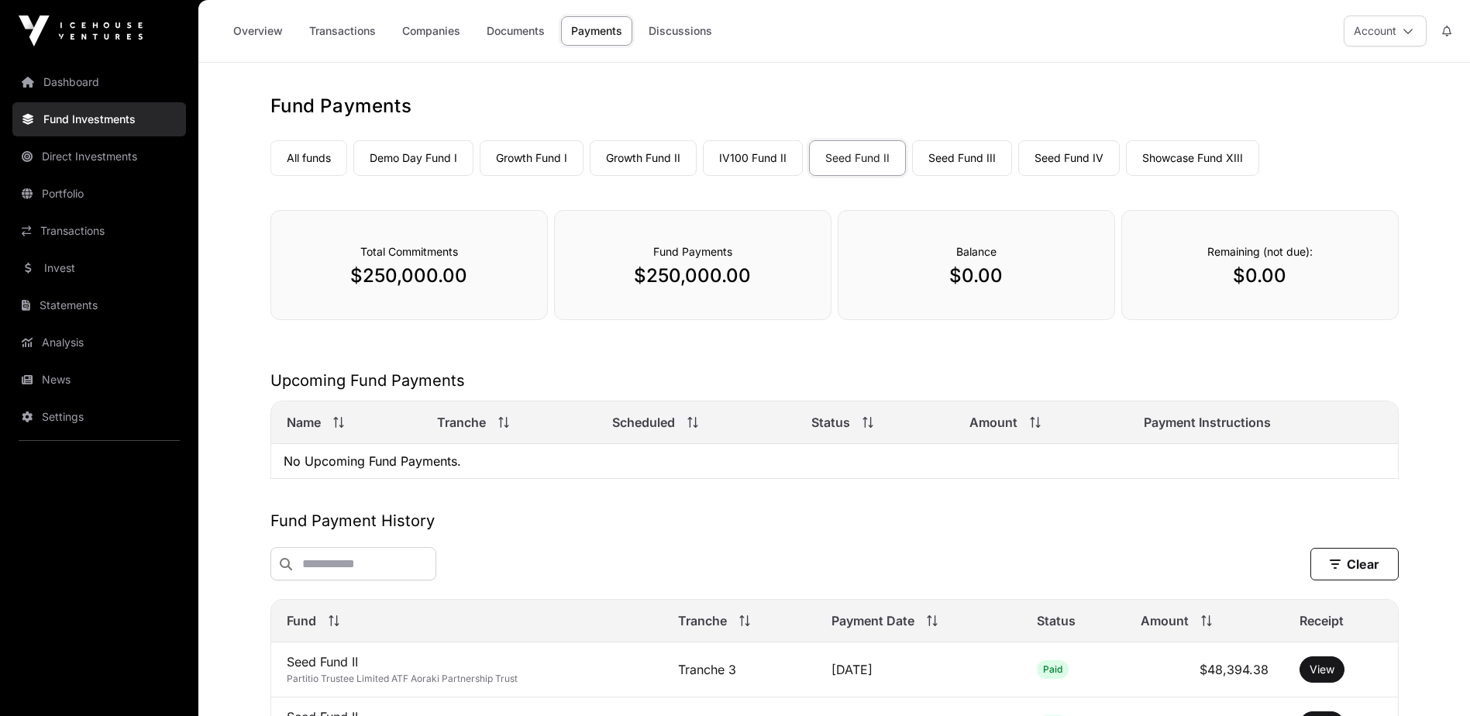
click at [113, 125] on link "Fund Investments" at bounding box center [99, 119] width 174 height 34
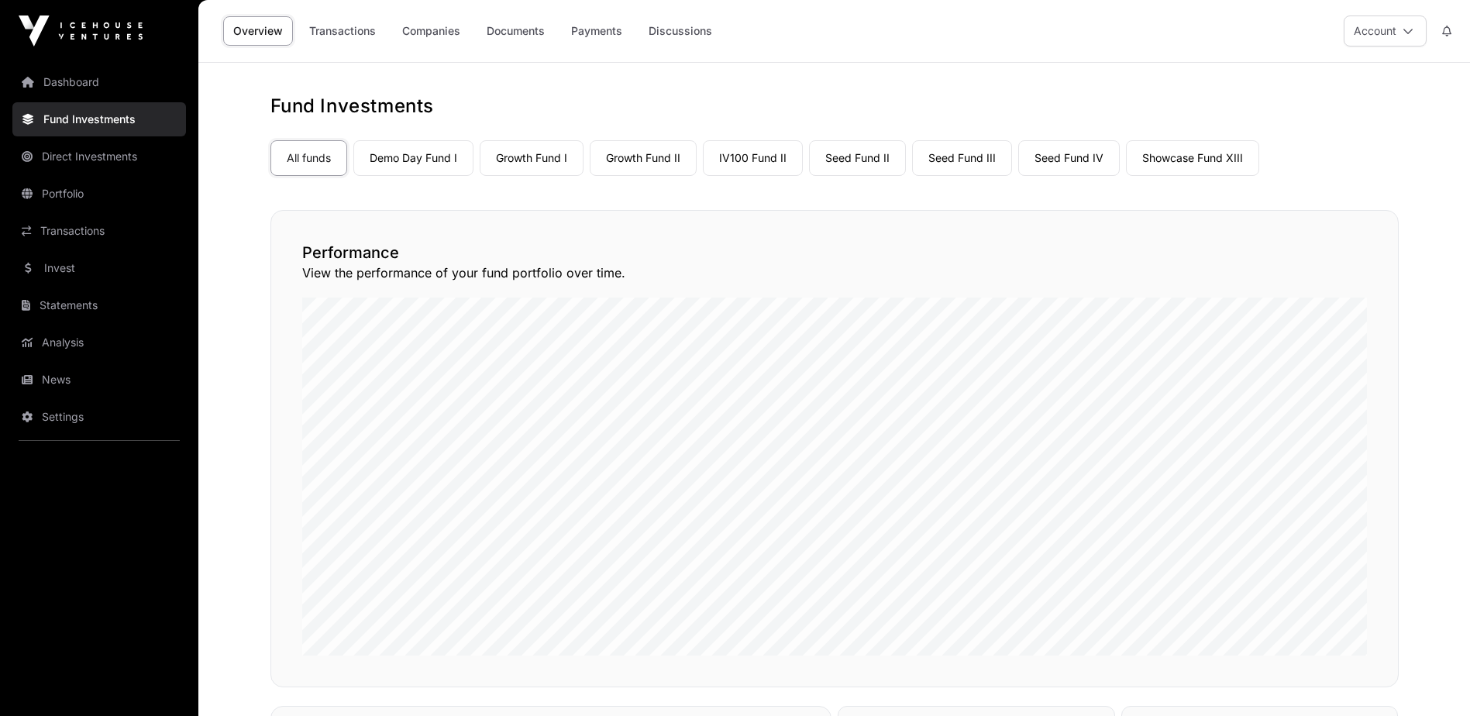
click at [436, 164] on link "Demo Day Fund I" at bounding box center [413, 158] width 120 height 36
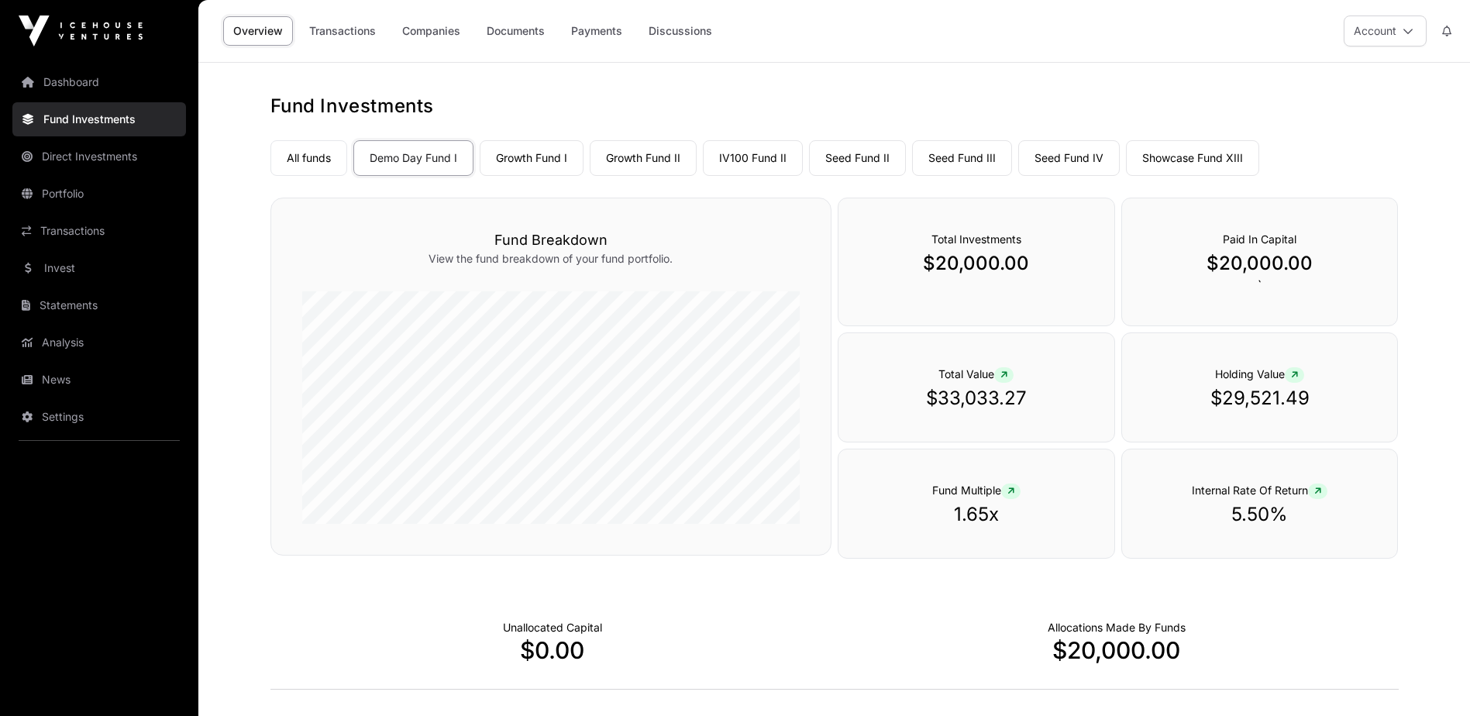
click at [442, 33] on link "Companies" at bounding box center [431, 30] width 78 height 29
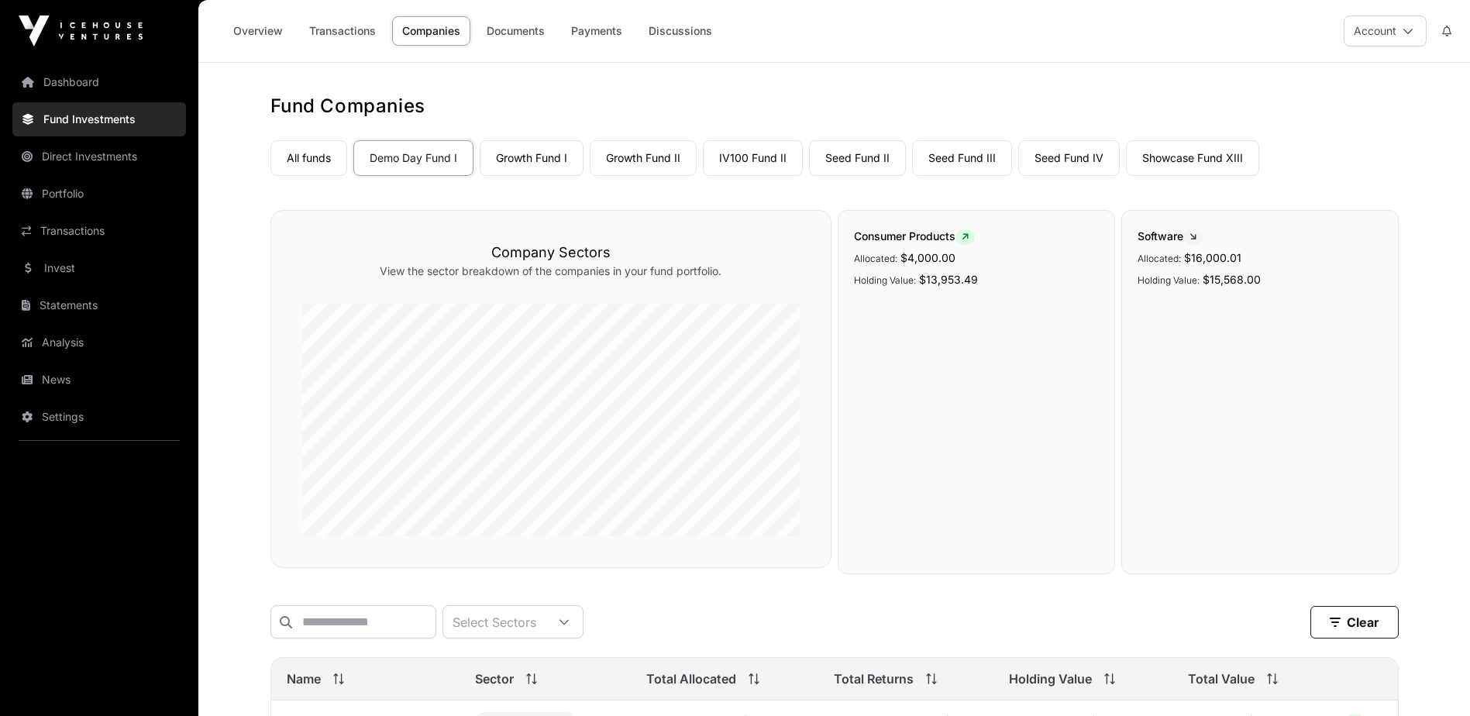
click at [114, 201] on link "Portfolio" at bounding box center [99, 194] width 174 height 34
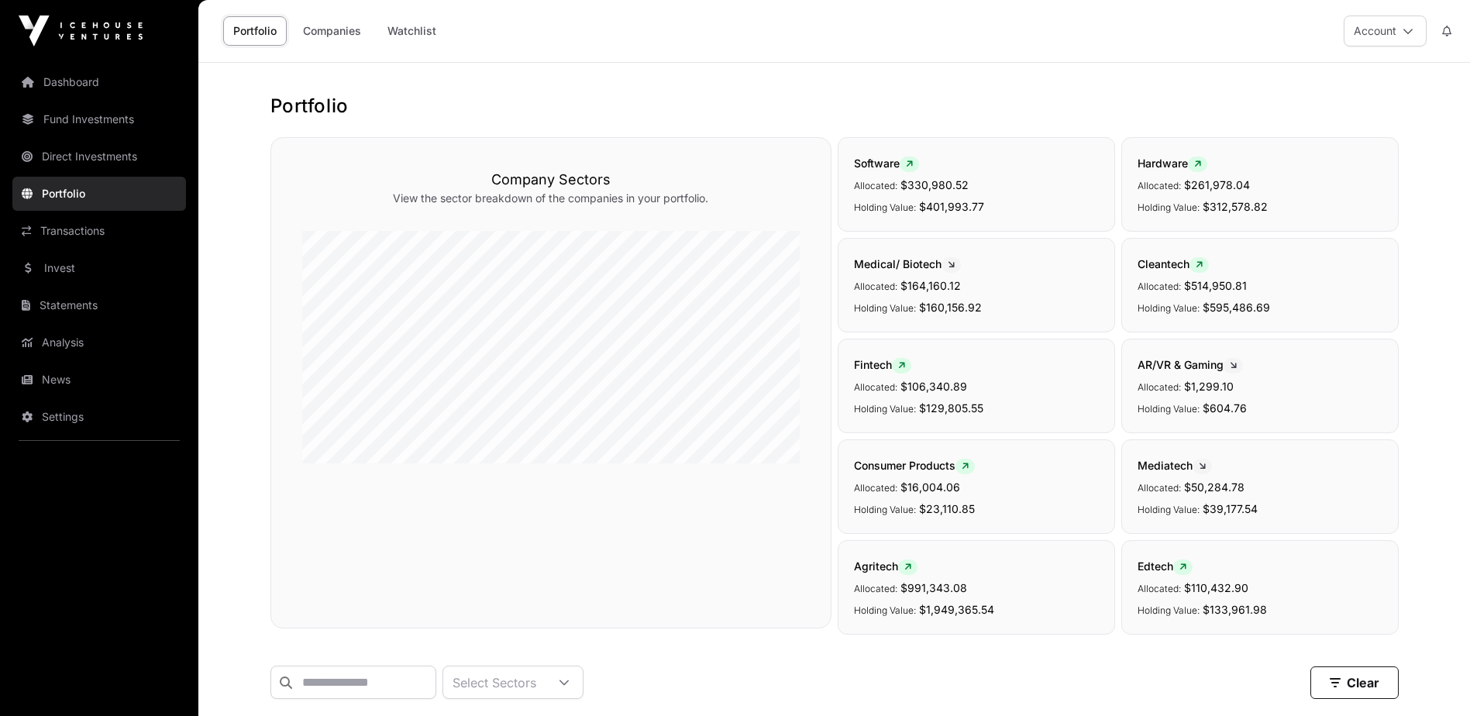
click at [93, 308] on link "Statements" at bounding box center [99, 305] width 174 height 34
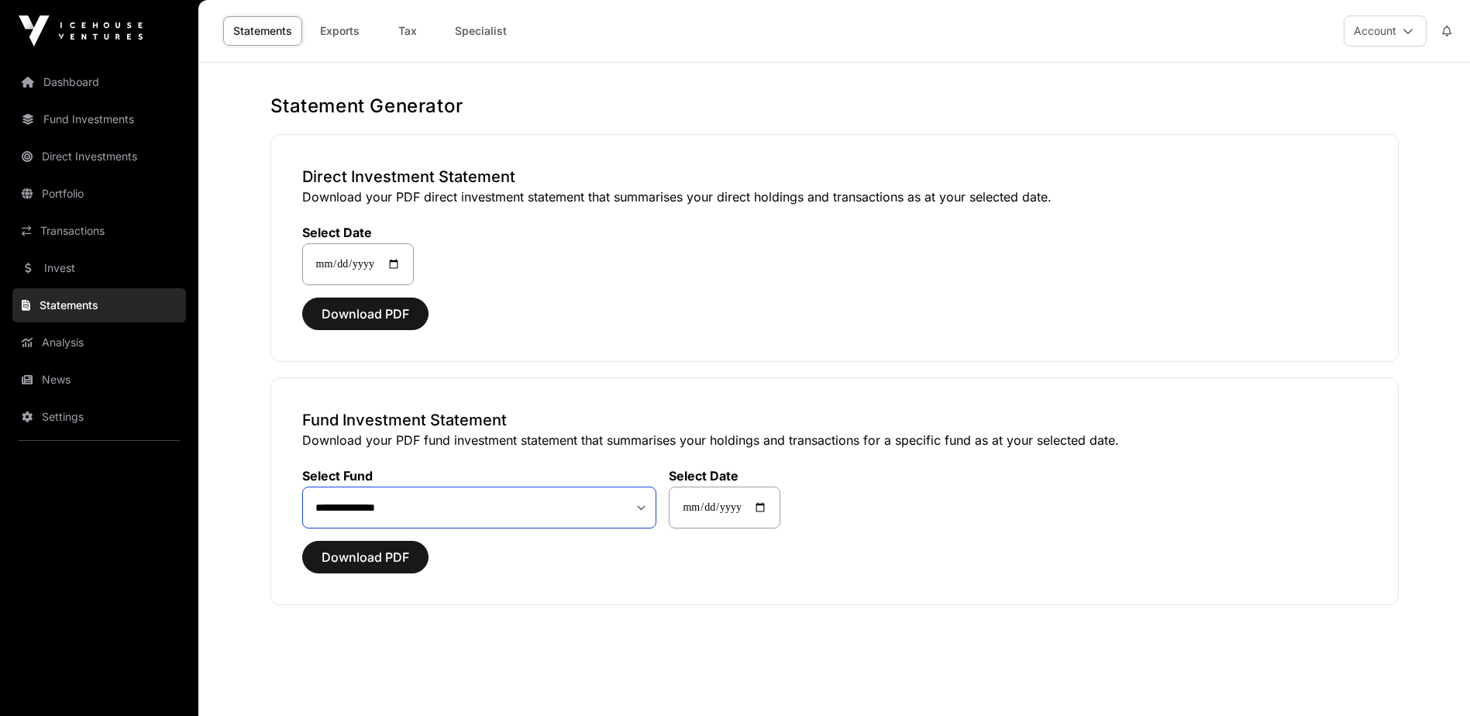
click at [574, 514] on select "**********" at bounding box center [479, 508] width 355 height 42
click at [407, 36] on link "Tax" at bounding box center [408, 30] width 62 height 29
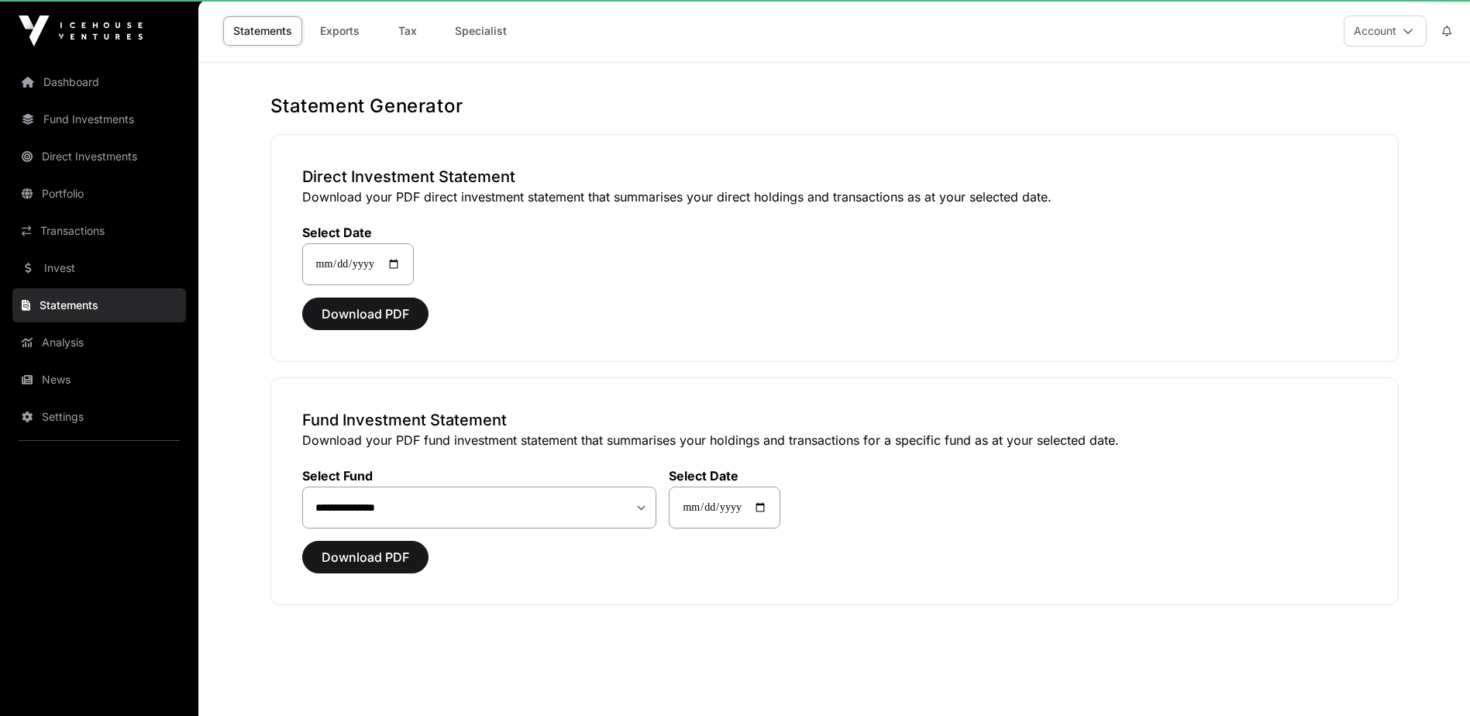
select select
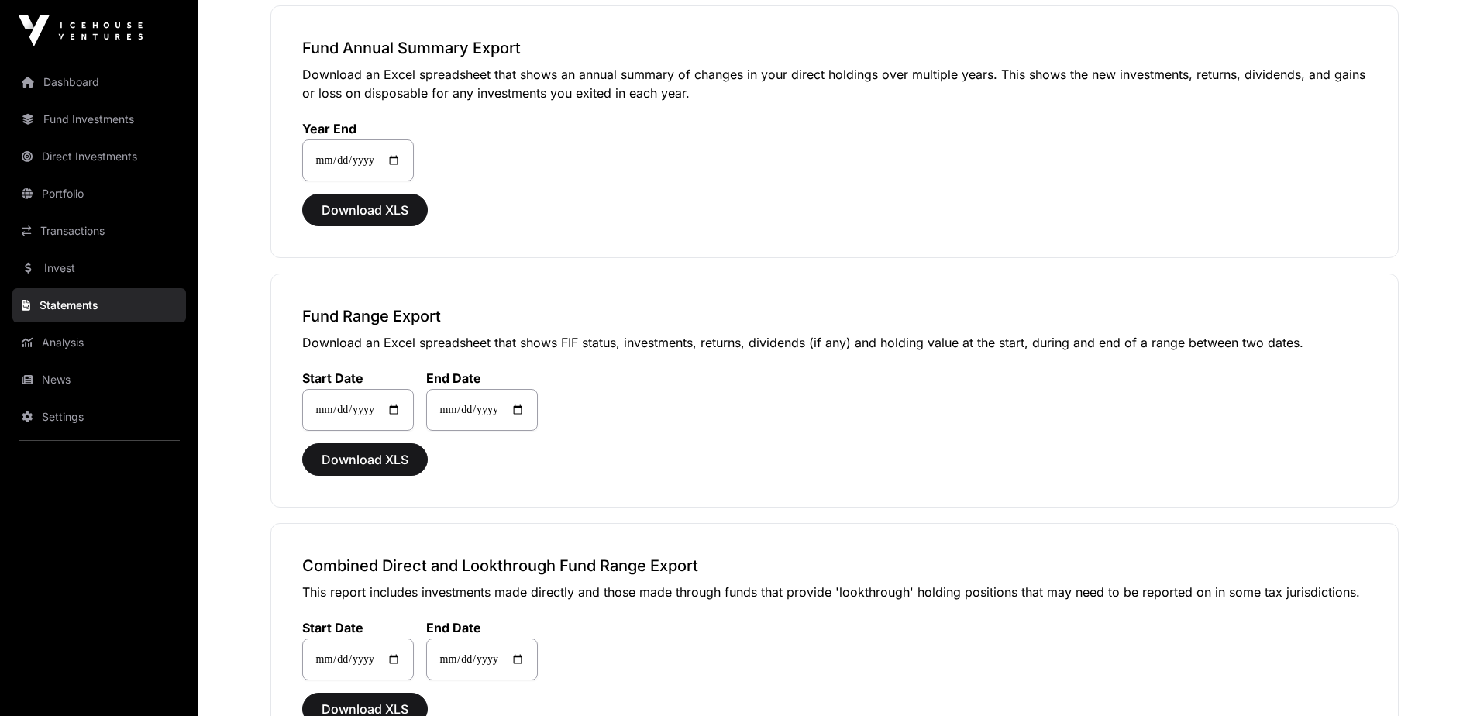
scroll to position [775, 0]
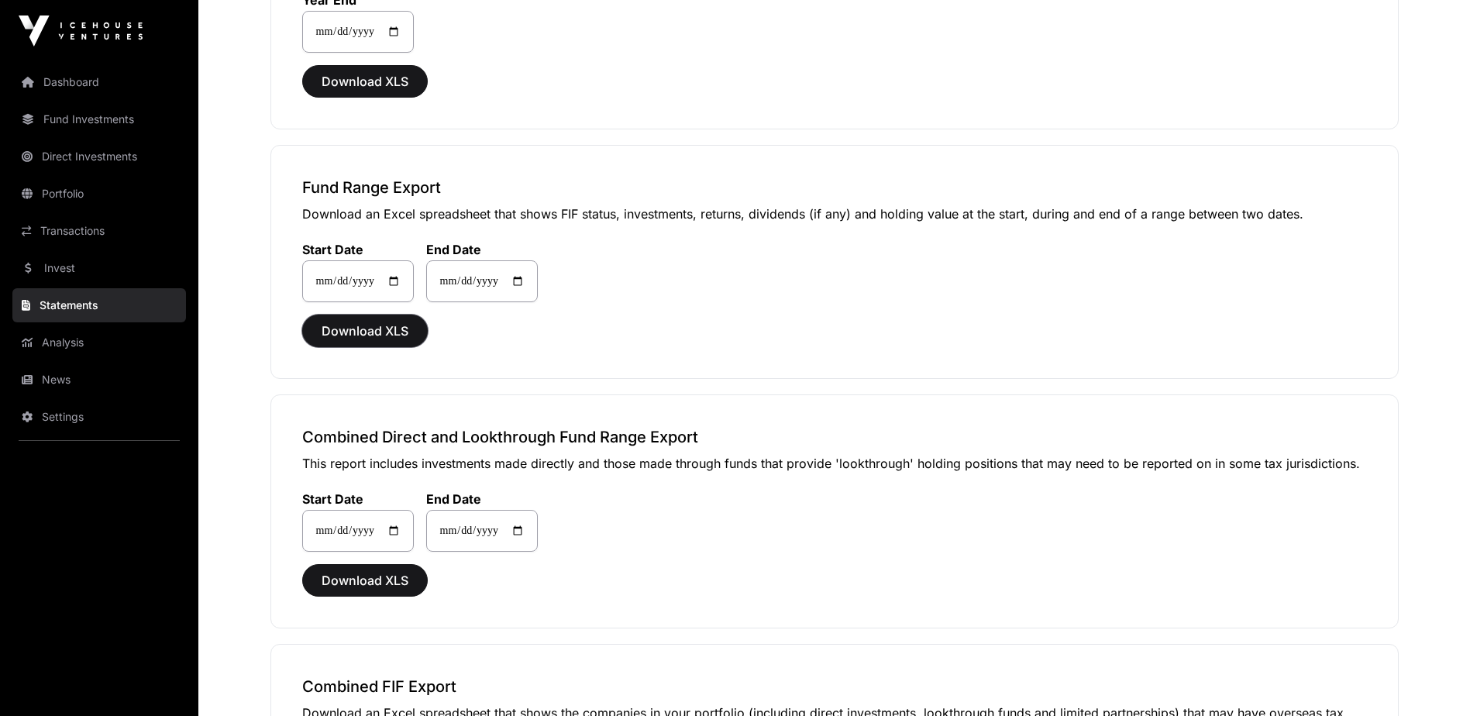
click at [394, 335] on span "Download XLS" at bounding box center [365, 331] width 87 height 19
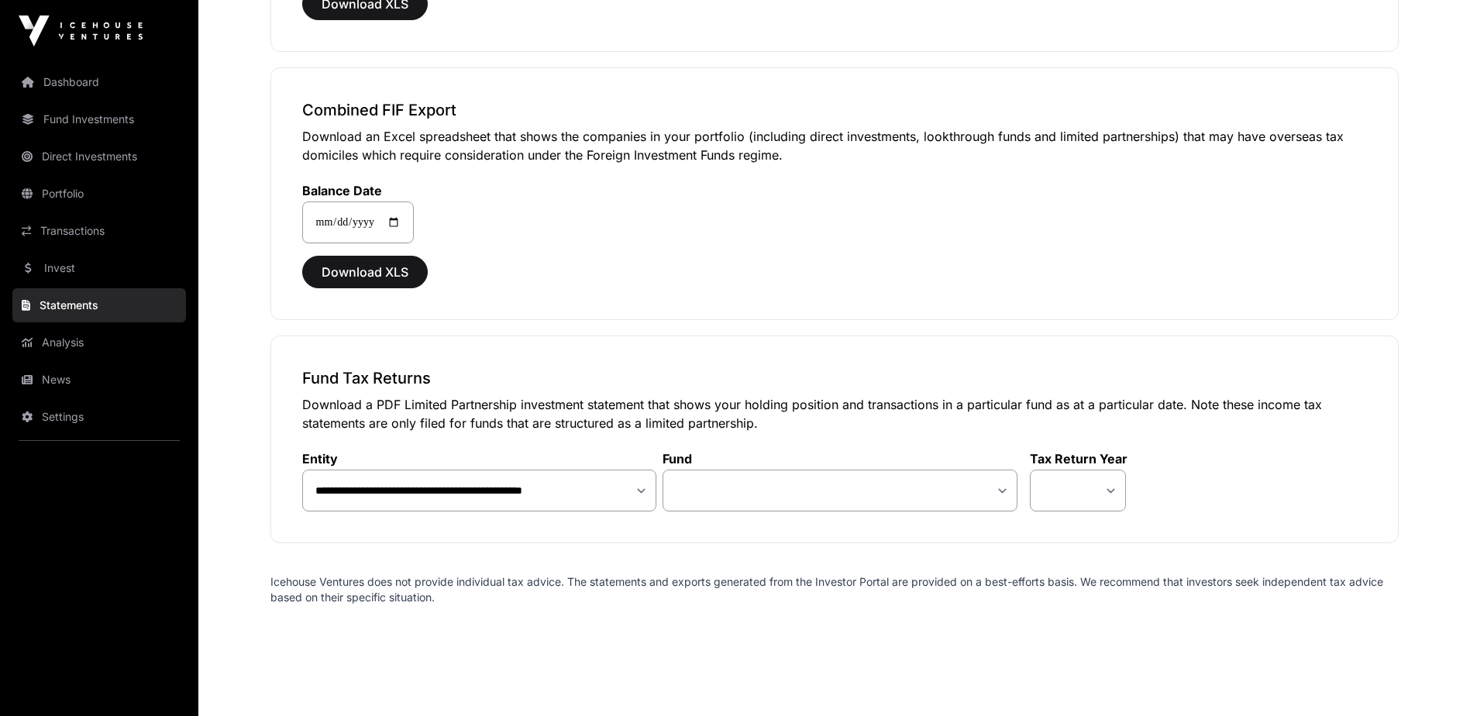
scroll to position [1371, 0]
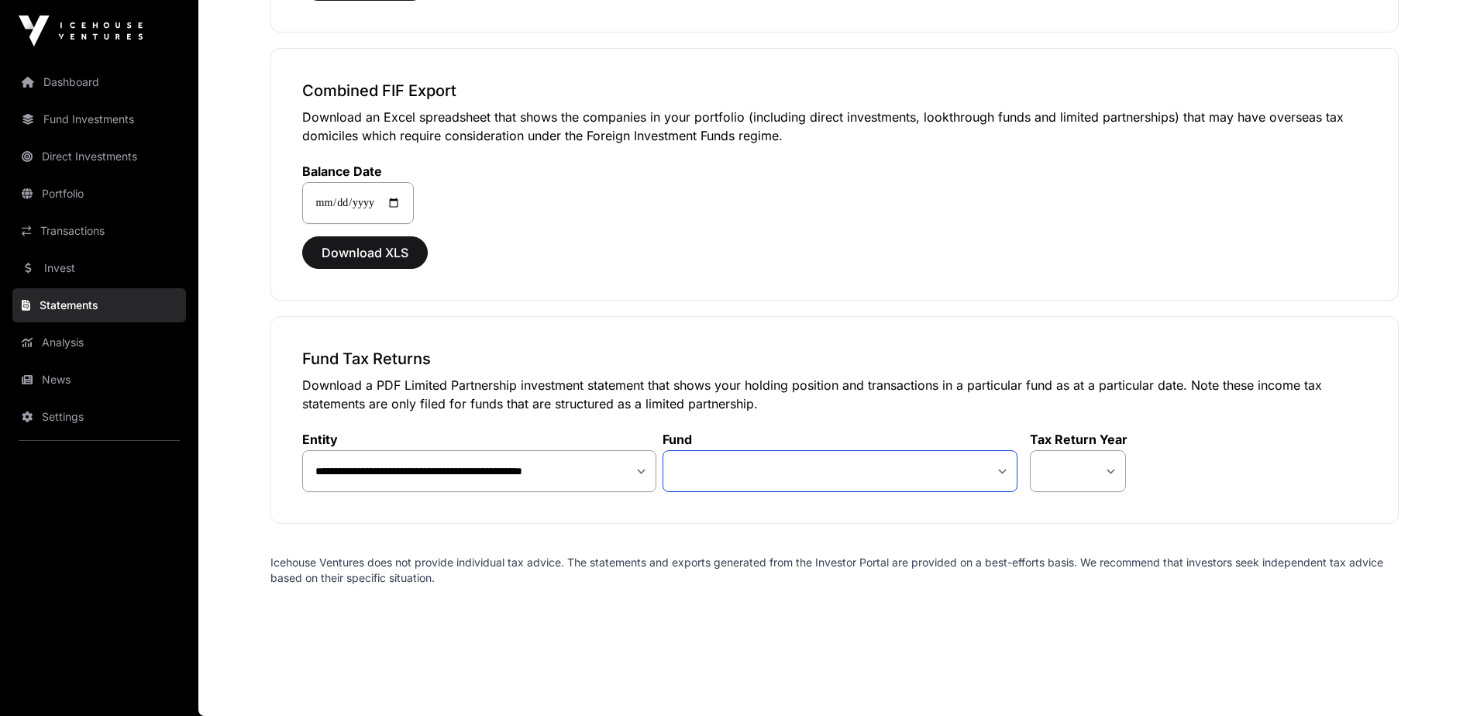
click at [849, 480] on select "**********" at bounding box center [839, 471] width 355 height 42
click at [769, 468] on select "**********" at bounding box center [839, 471] width 355 height 42
click at [746, 577] on p "Icehouse Ventures does not provide individual tax advice. The statements and ex…" at bounding box center [834, 570] width 1128 height 31
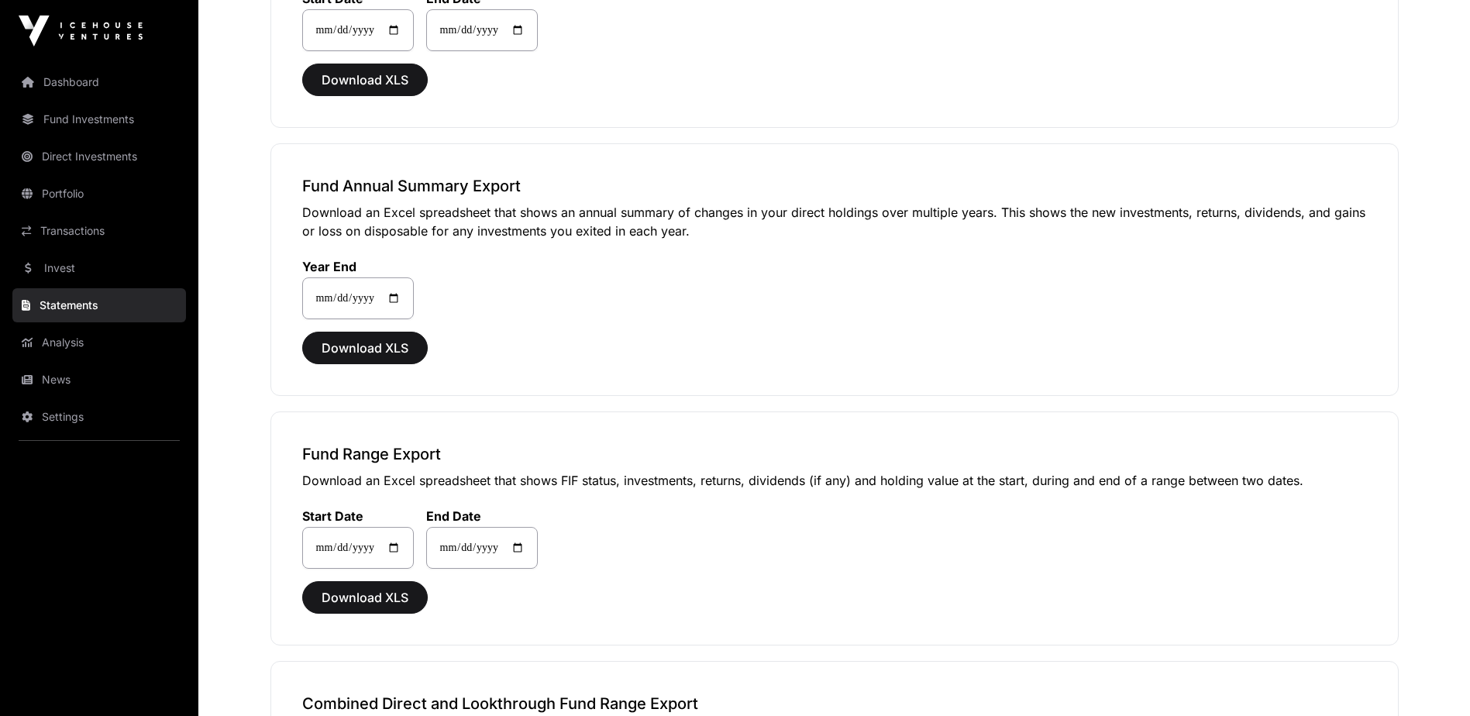
scroll to position [441, 0]
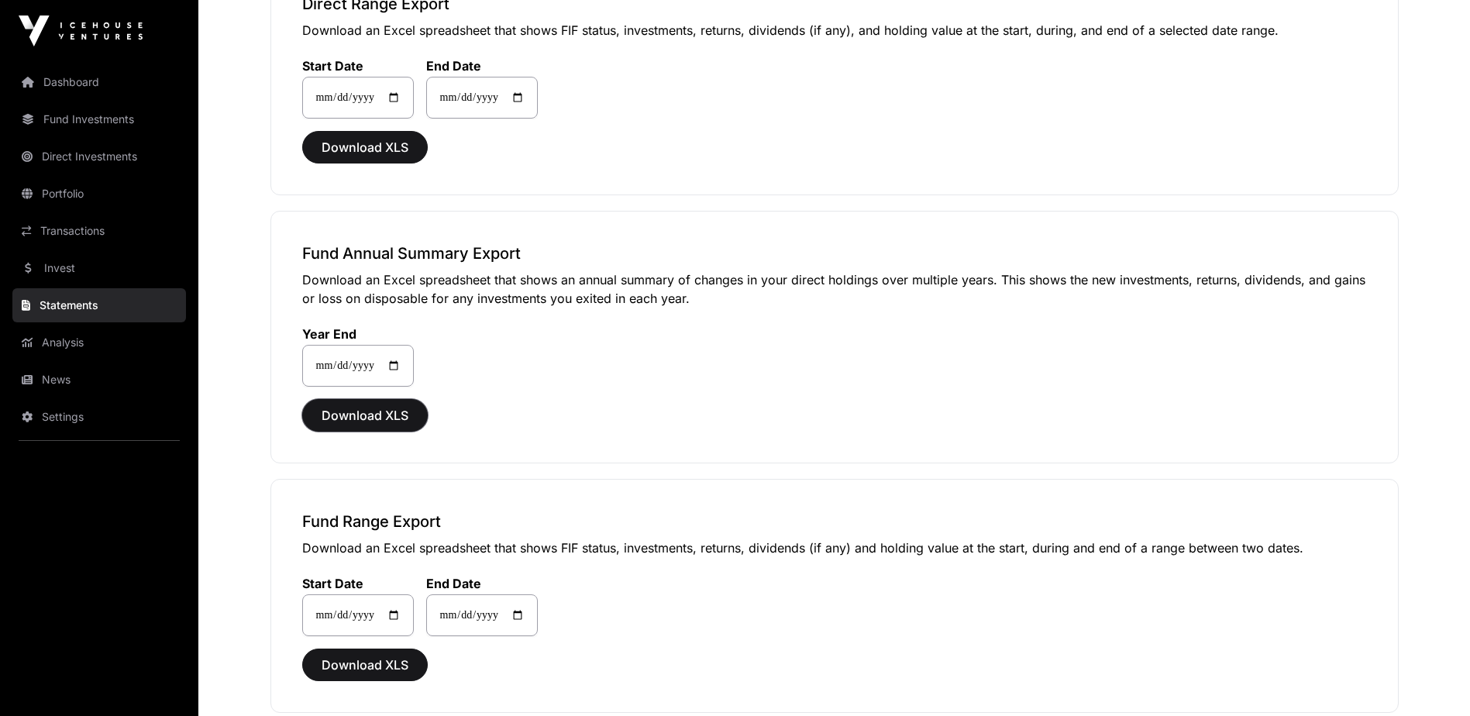
click at [398, 415] on span "Download XLS" at bounding box center [365, 415] width 87 height 19
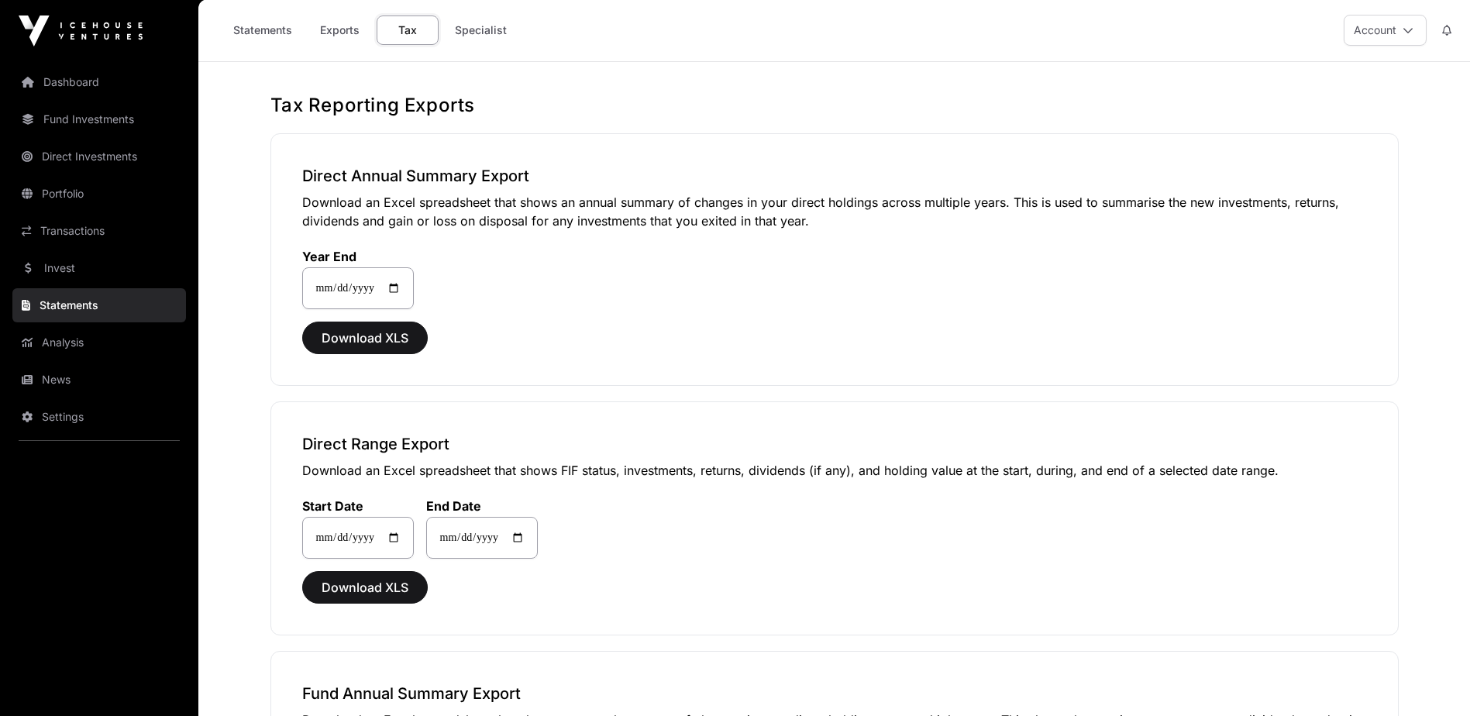
scroll to position [0, 0]
click at [119, 116] on link "Fund Investments" at bounding box center [99, 119] width 174 height 34
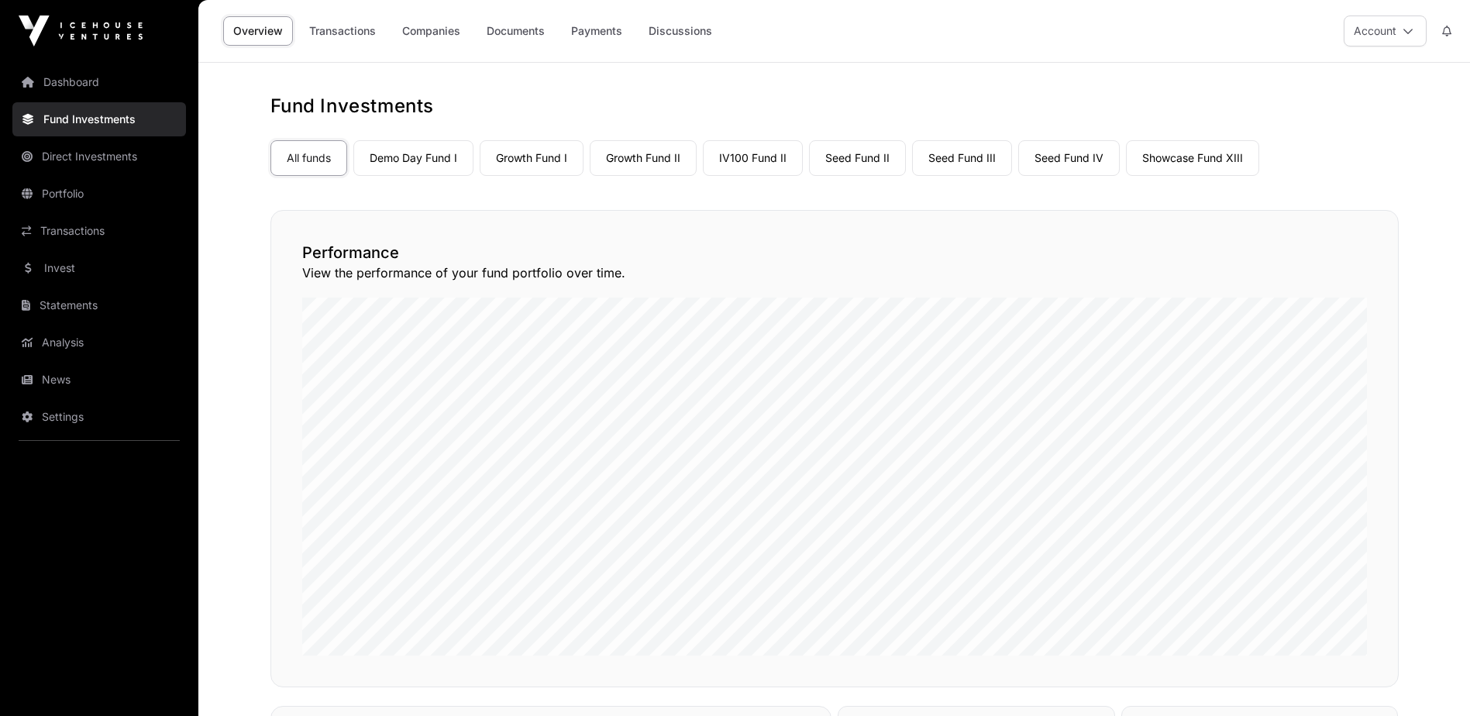
click at [433, 162] on link "Demo Day Fund I" at bounding box center [413, 158] width 120 height 36
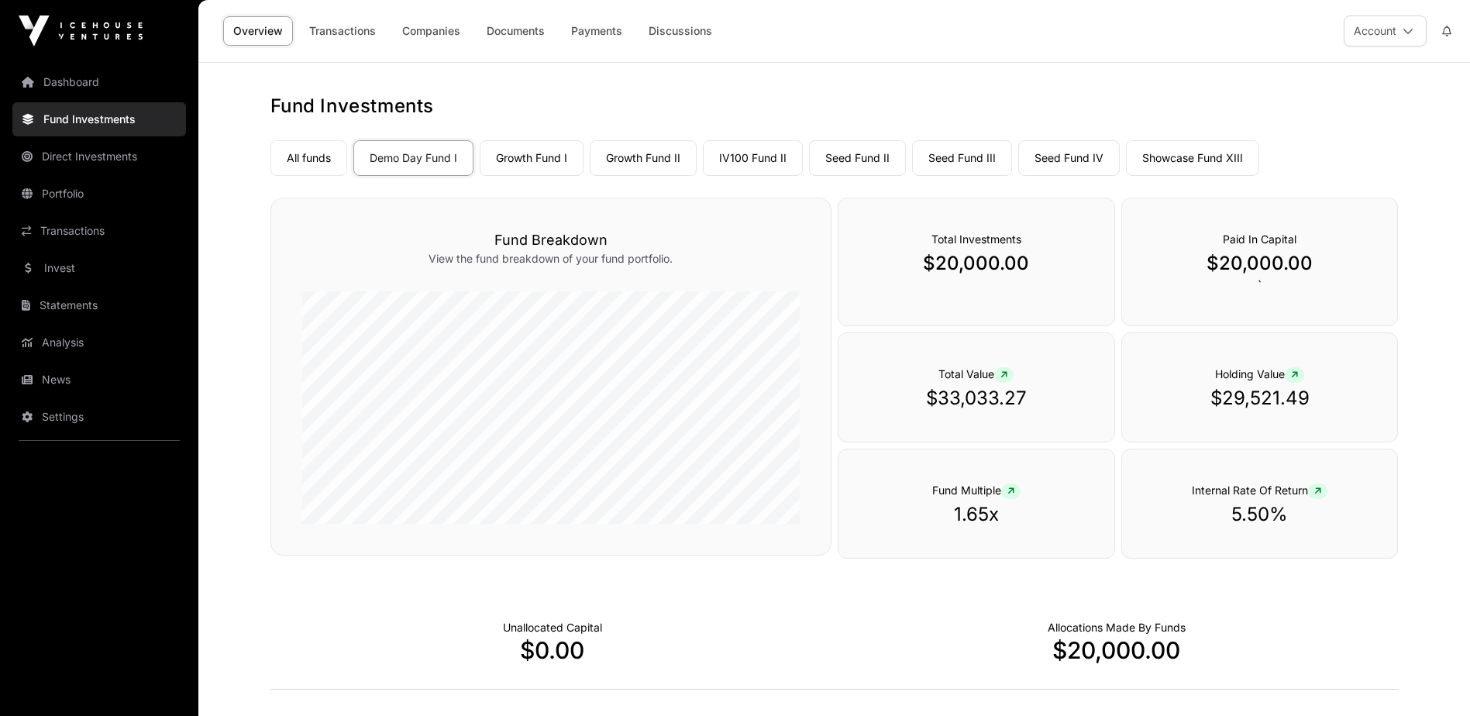
click at [504, 31] on link "Documents" at bounding box center [516, 30] width 78 height 29
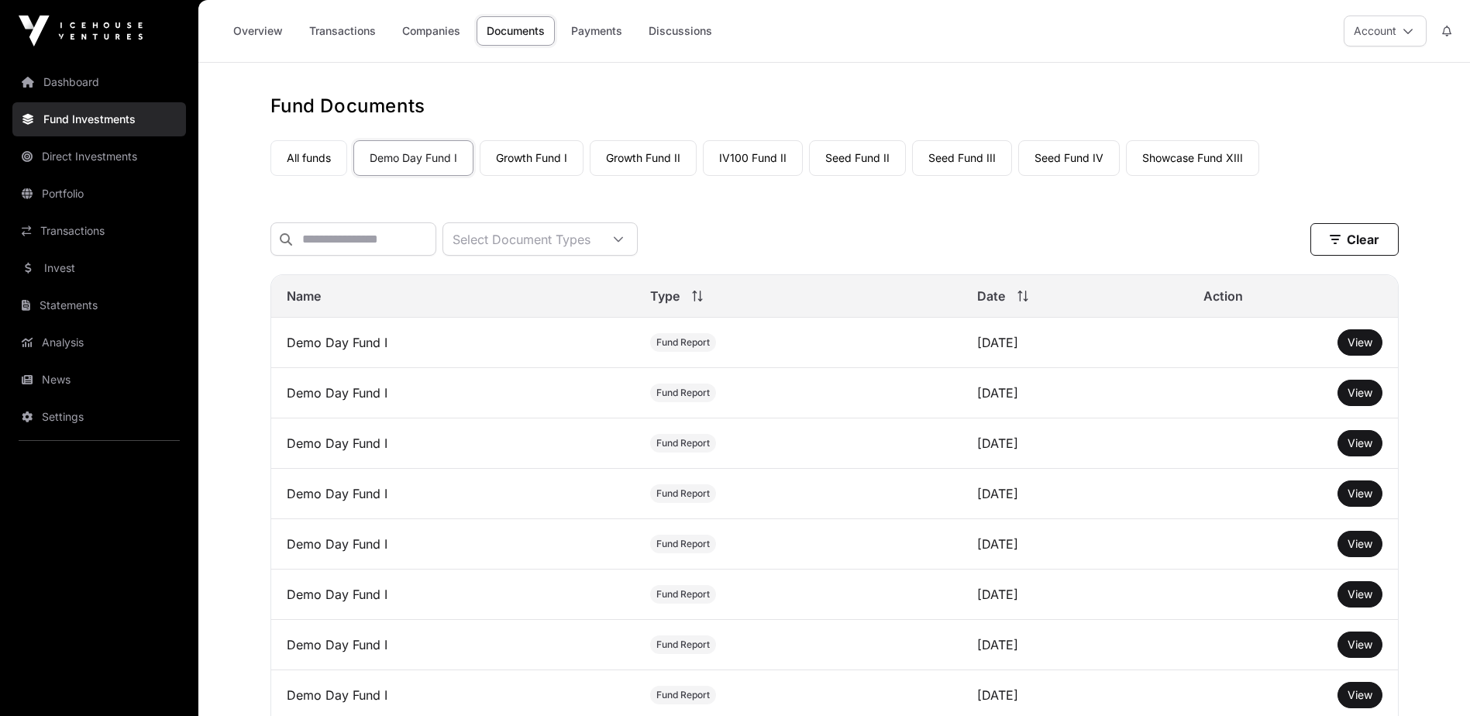
click at [1351, 349] on span "View" at bounding box center [1359, 342] width 25 height 13
click at [553, 163] on link "Growth Fund I" at bounding box center [532, 158] width 104 height 36
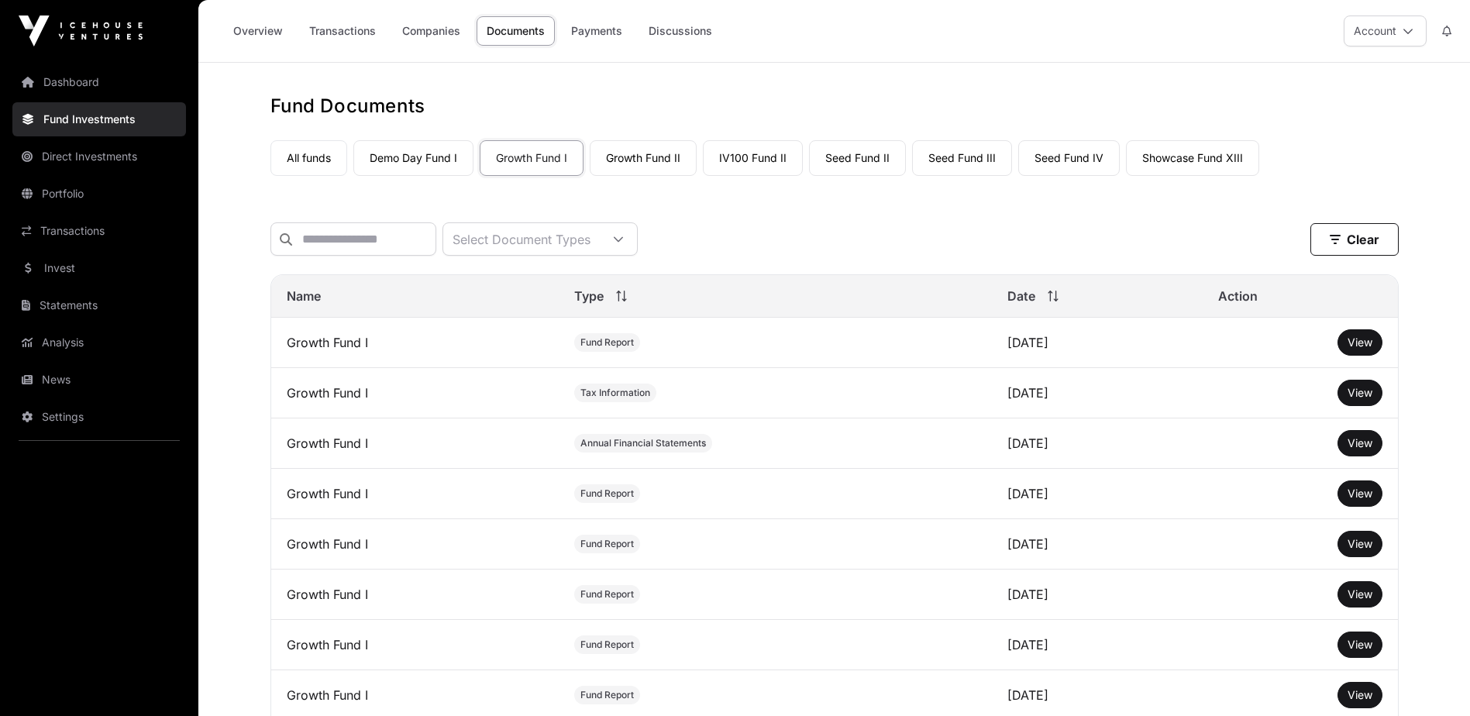
click at [1363, 349] on span "View" at bounding box center [1359, 342] width 25 height 13
click at [1359, 449] on span "View" at bounding box center [1359, 442] width 25 height 13
click at [640, 163] on link "Growth Fund II" at bounding box center [643, 158] width 107 height 36
click at [641, 159] on link "Growth Fund II" at bounding box center [643, 158] width 107 height 36
click at [1350, 449] on span "View" at bounding box center [1359, 442] width 25 height 13
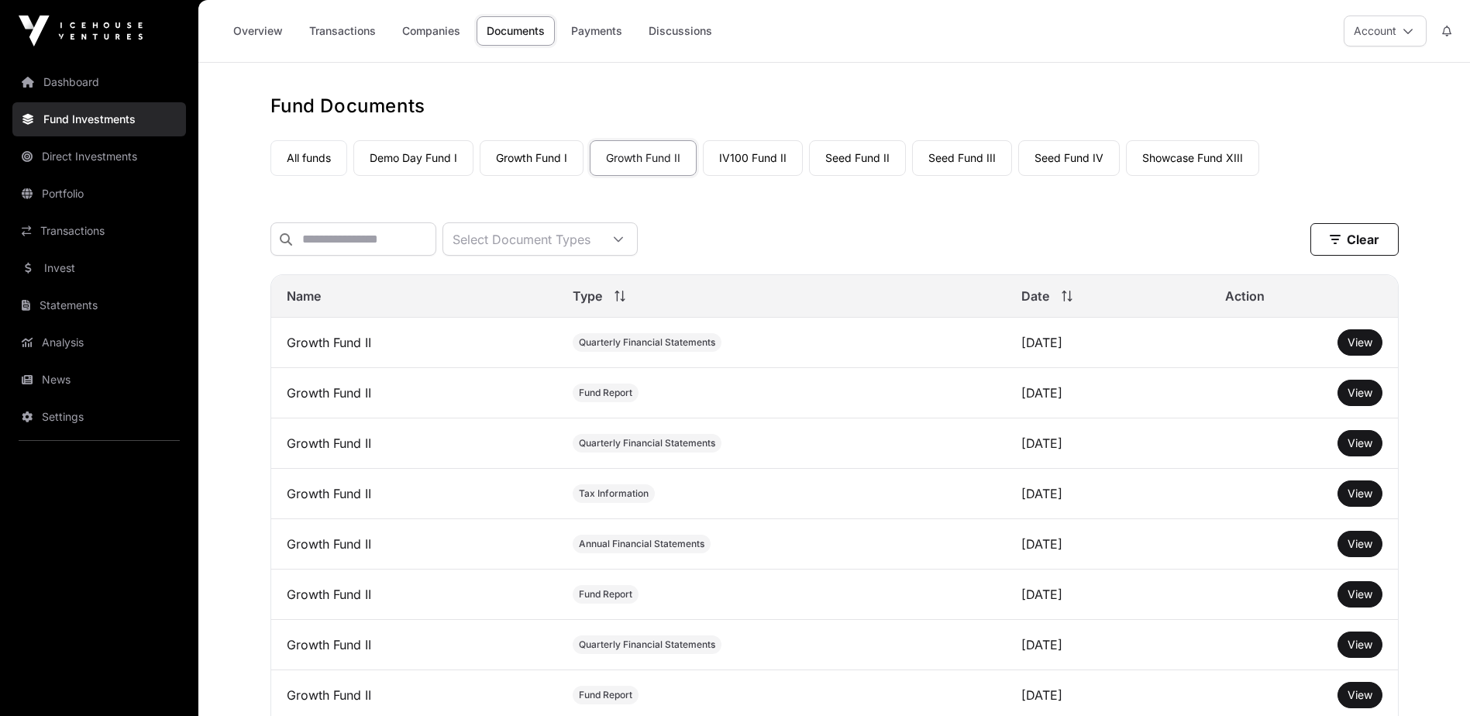
click at [488, 101] on h1 "Fund Documents" at bounding box center [834, 106] width 1128 height 25
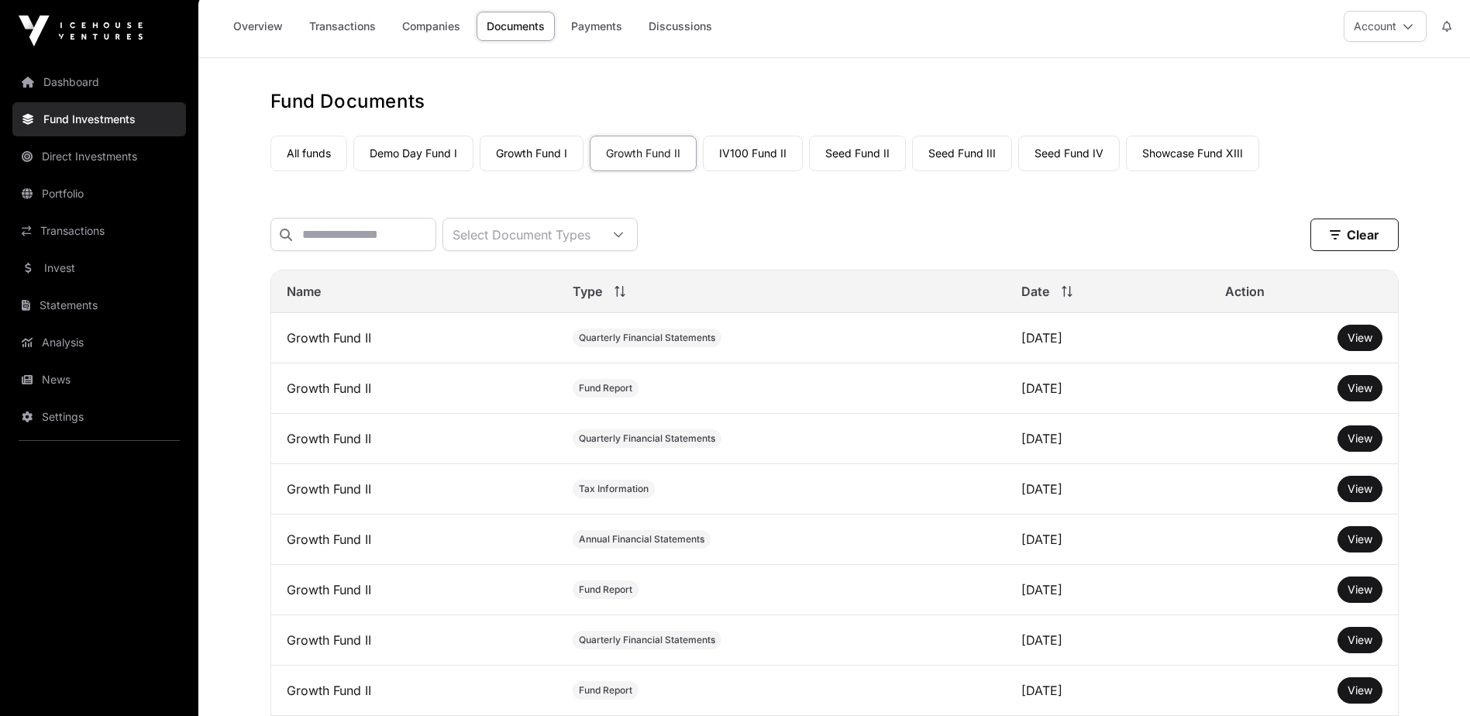
scroll to position [77, 0]
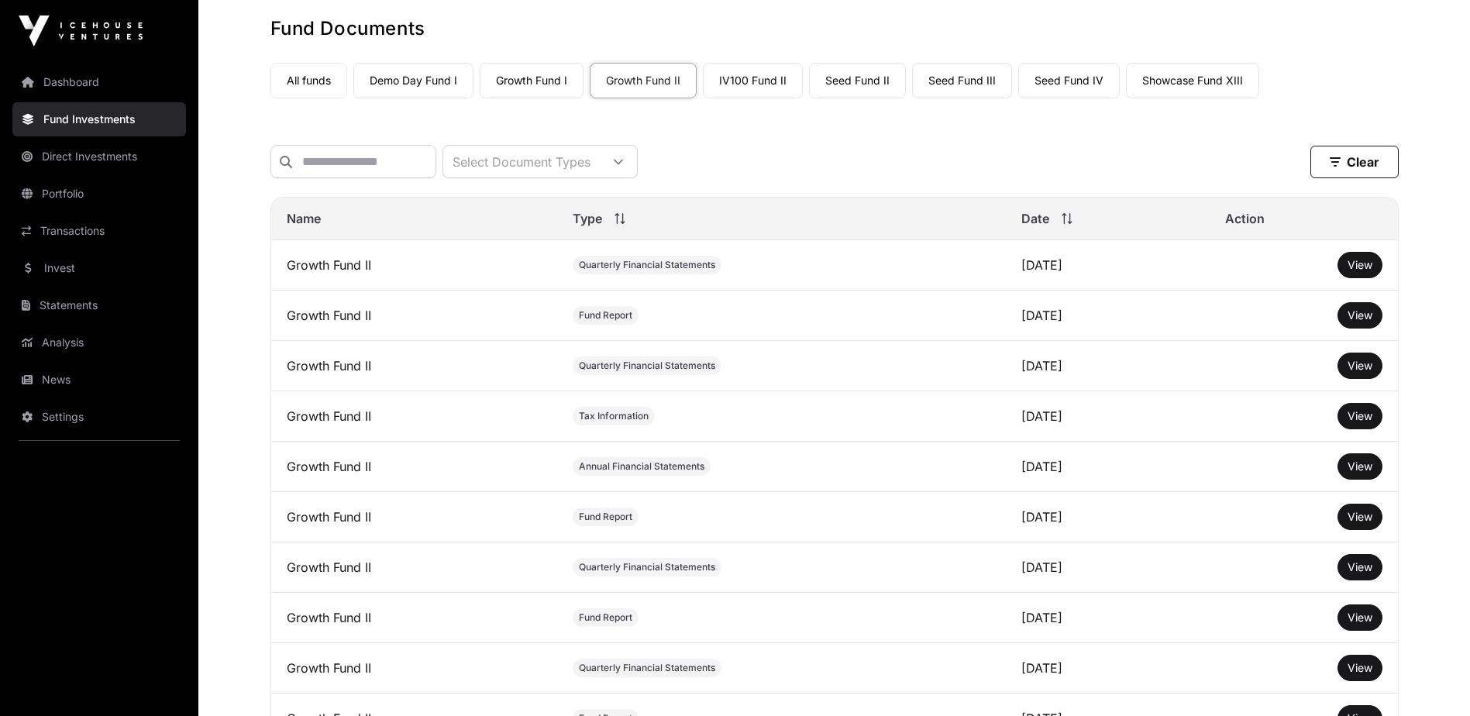
click at [745, 91] on link "IV100 Fund II" at bounding box center [753, 81] width 100 height 36
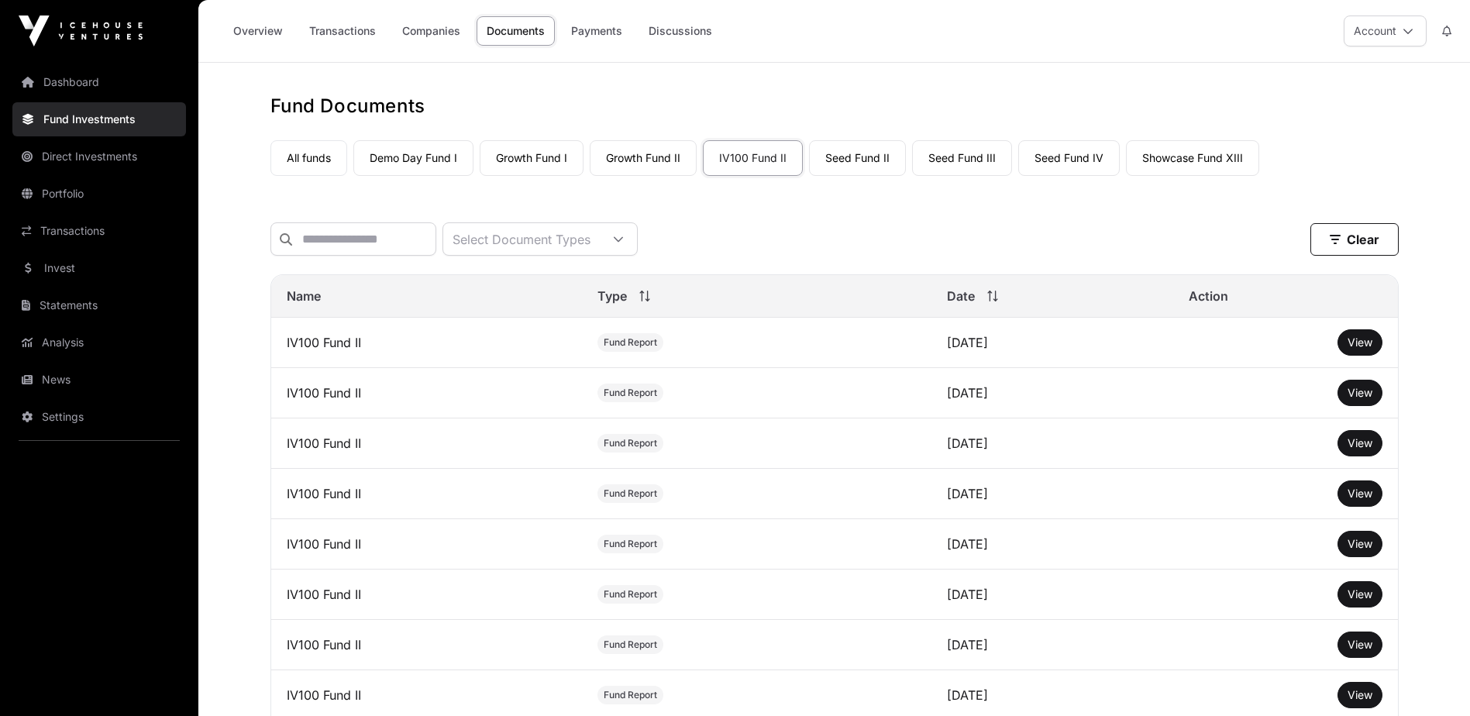
click at [878, 167] on link "Seed Fund II" at bounding box center [857, 158] width 97 height 36
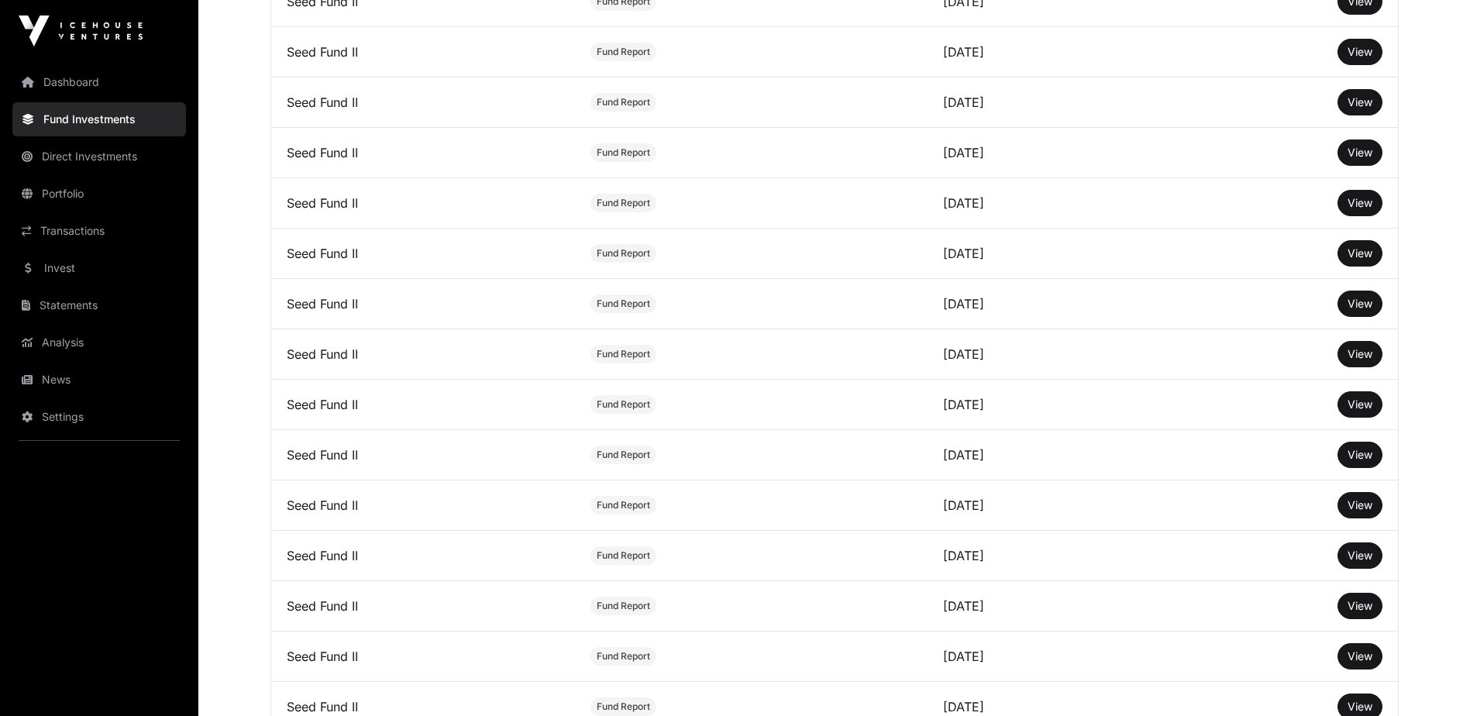
scroll to position [77, 0]
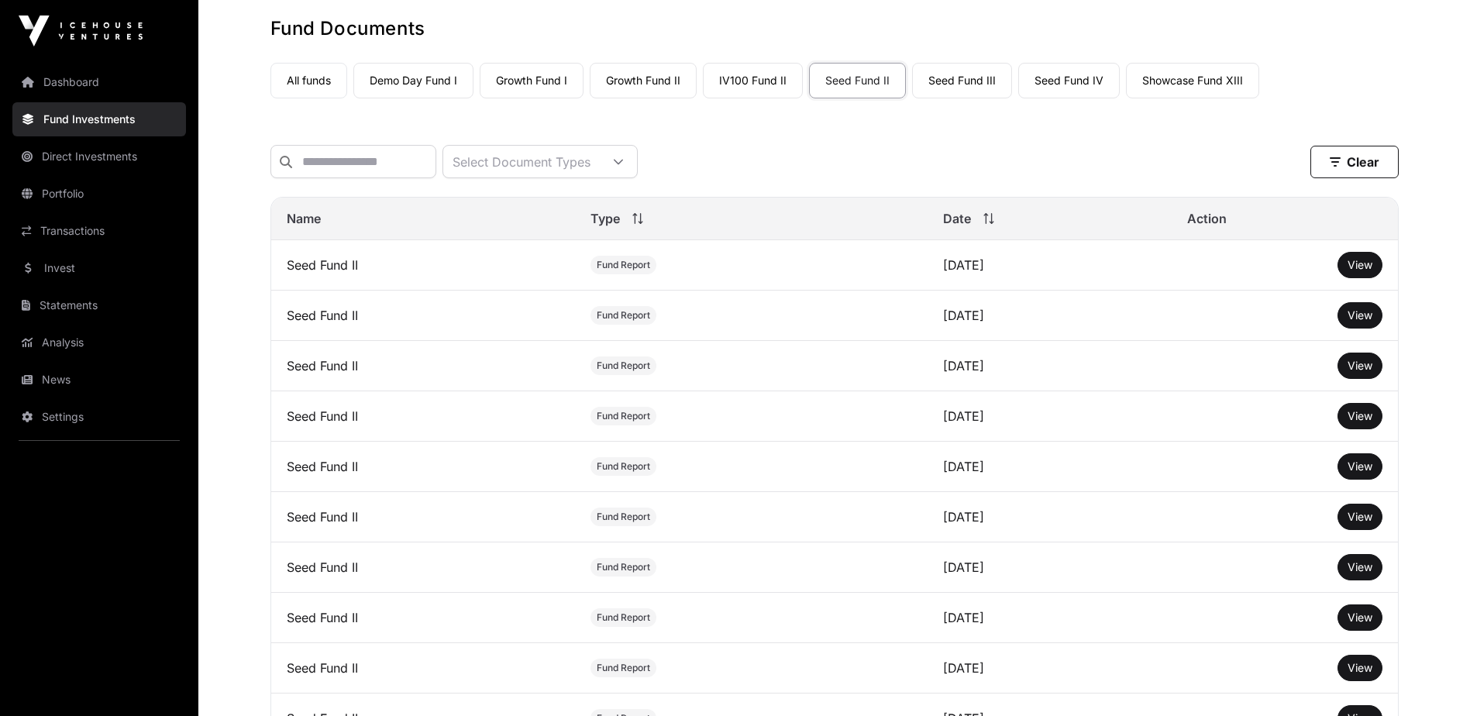
click at [968, 84] on link "Seed Fund III" at bounding box center [962, 81] width 100 height 36
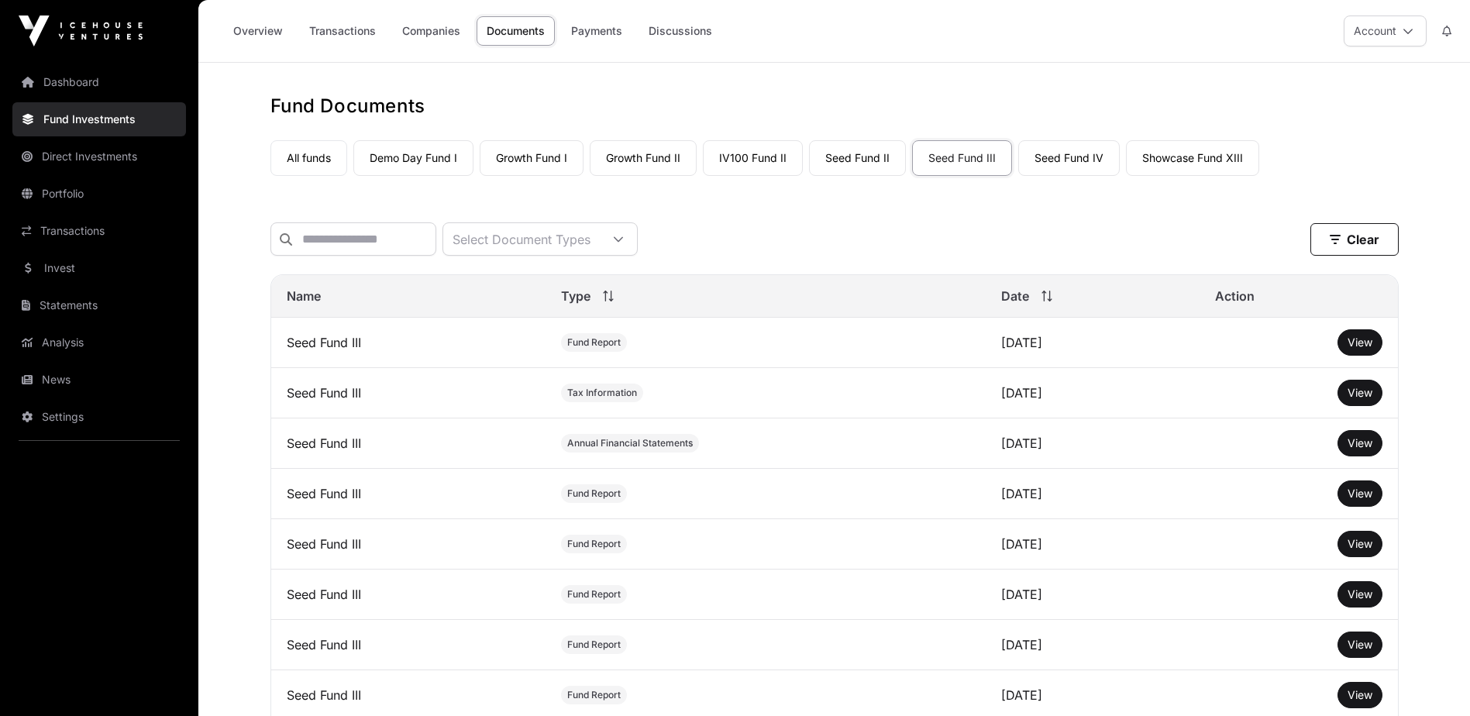
click at [1069, 149] on link "Seed Fund IV" at bounding box center [1069, 158] width 102 height 36
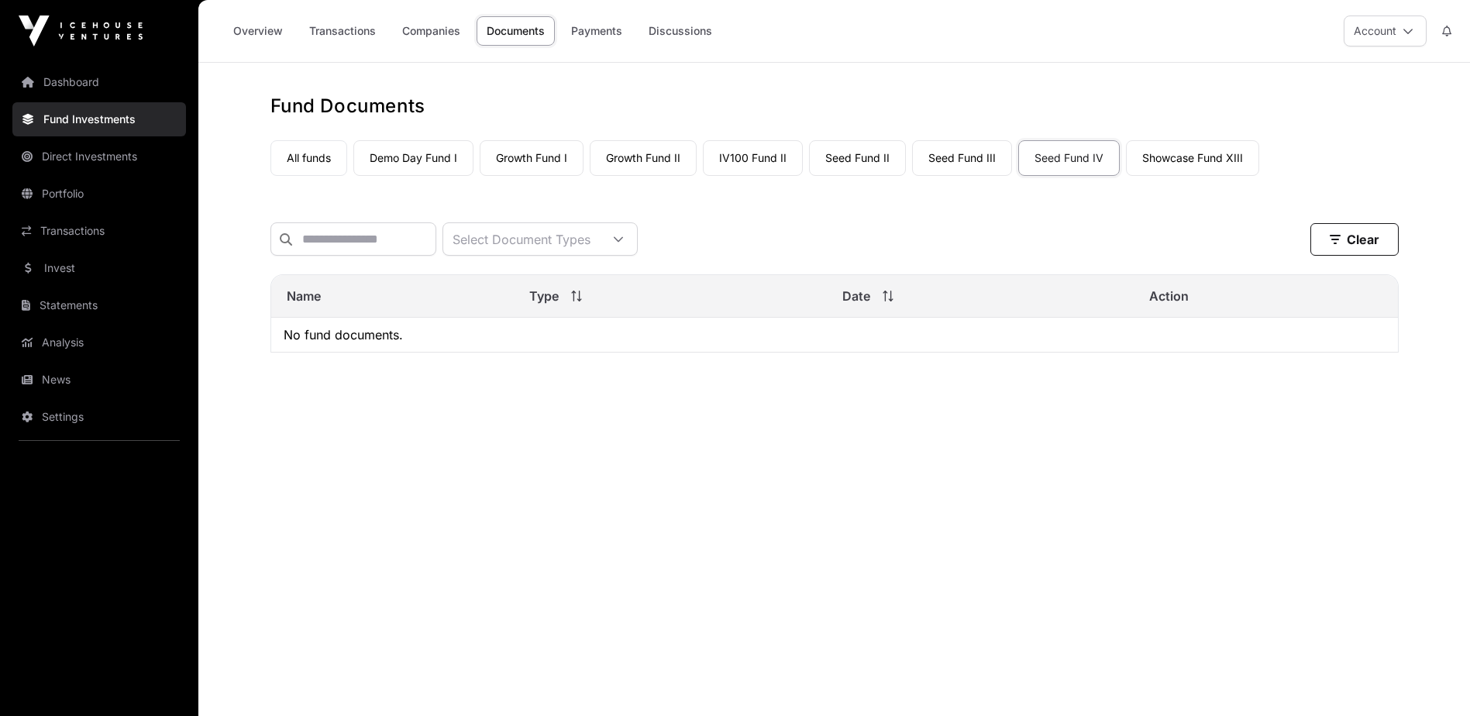
click at [1186, 146] on link "Showcase Fund XIII" at bounding box center [1192, 158] width 133 height 36
click at [956, 156] on link "Seed Fund III" at bounding box center [962, 158] width 100 height 36
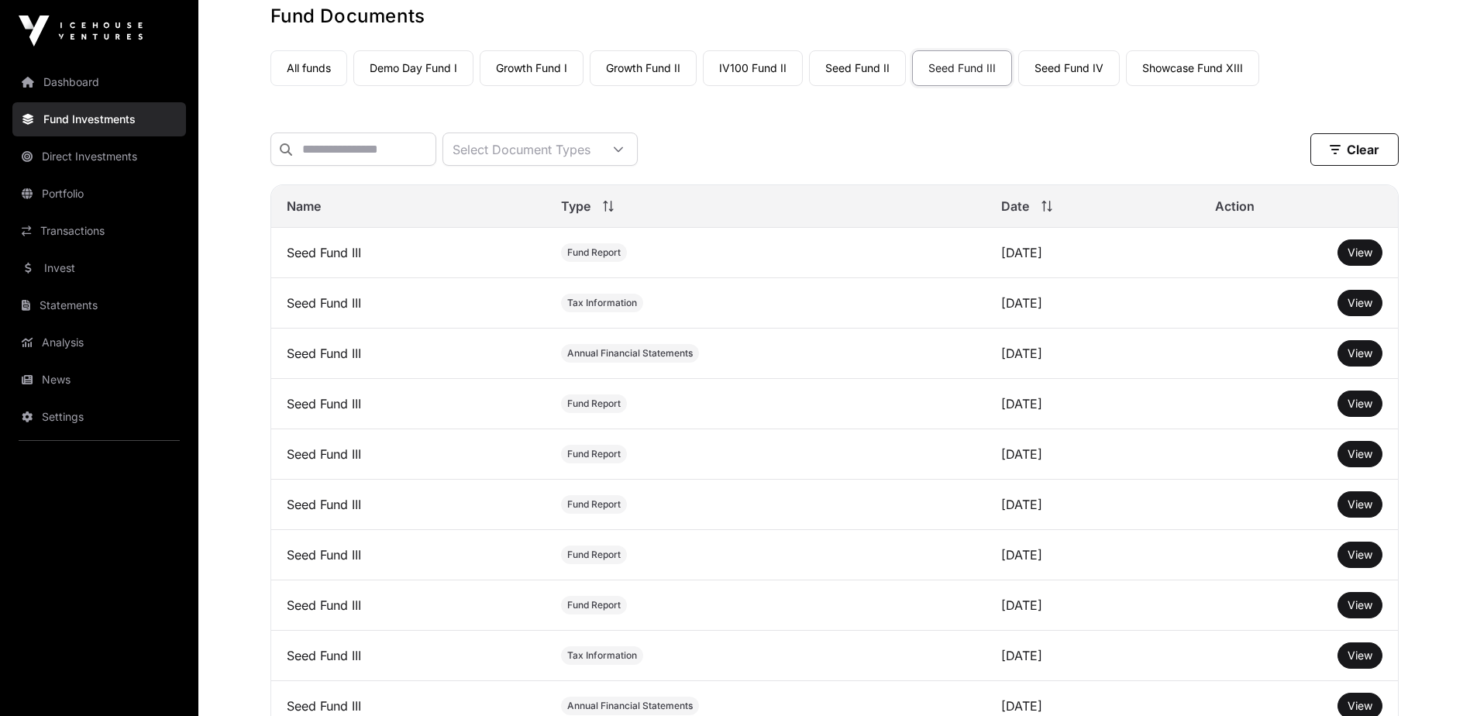
scroll to position [77, 0]
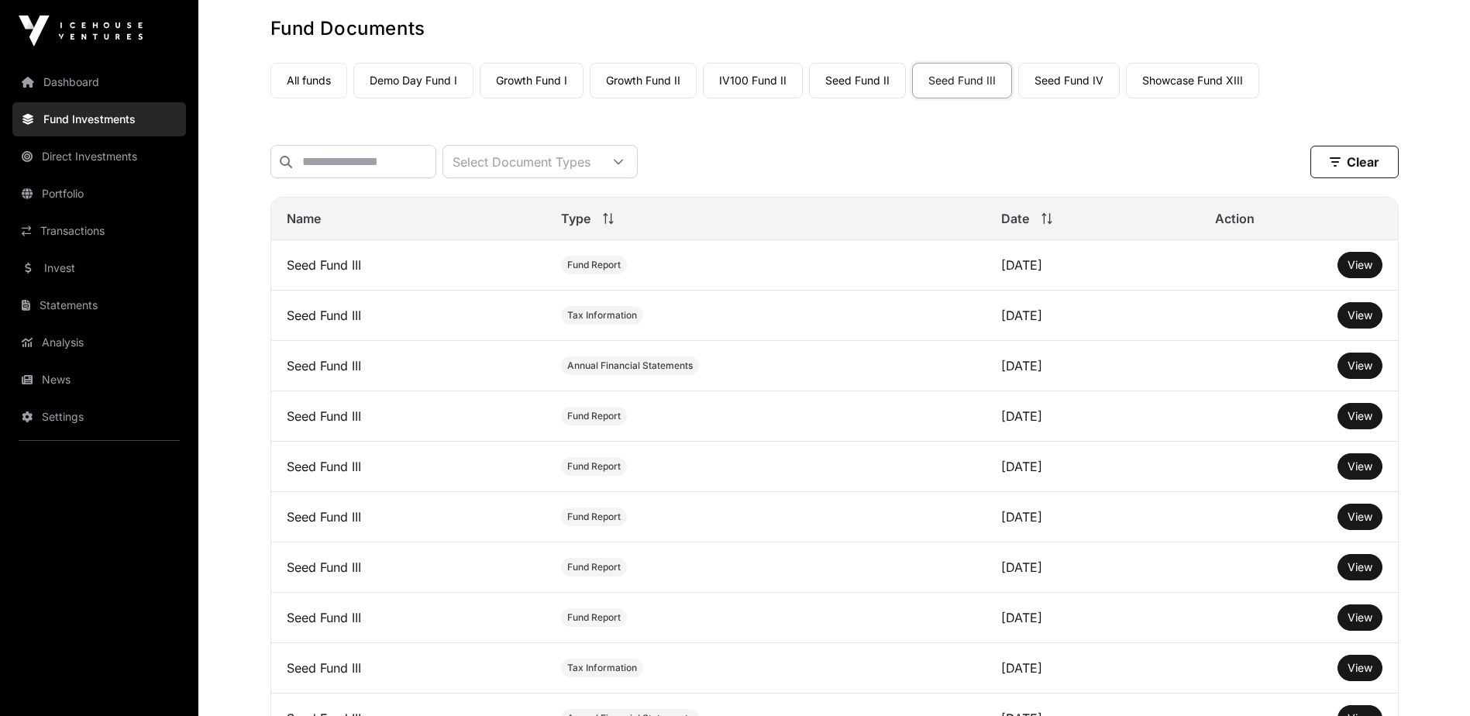
click at [119, 311] on link "Statements" at bounding box center [99, 305] width 174 height 34
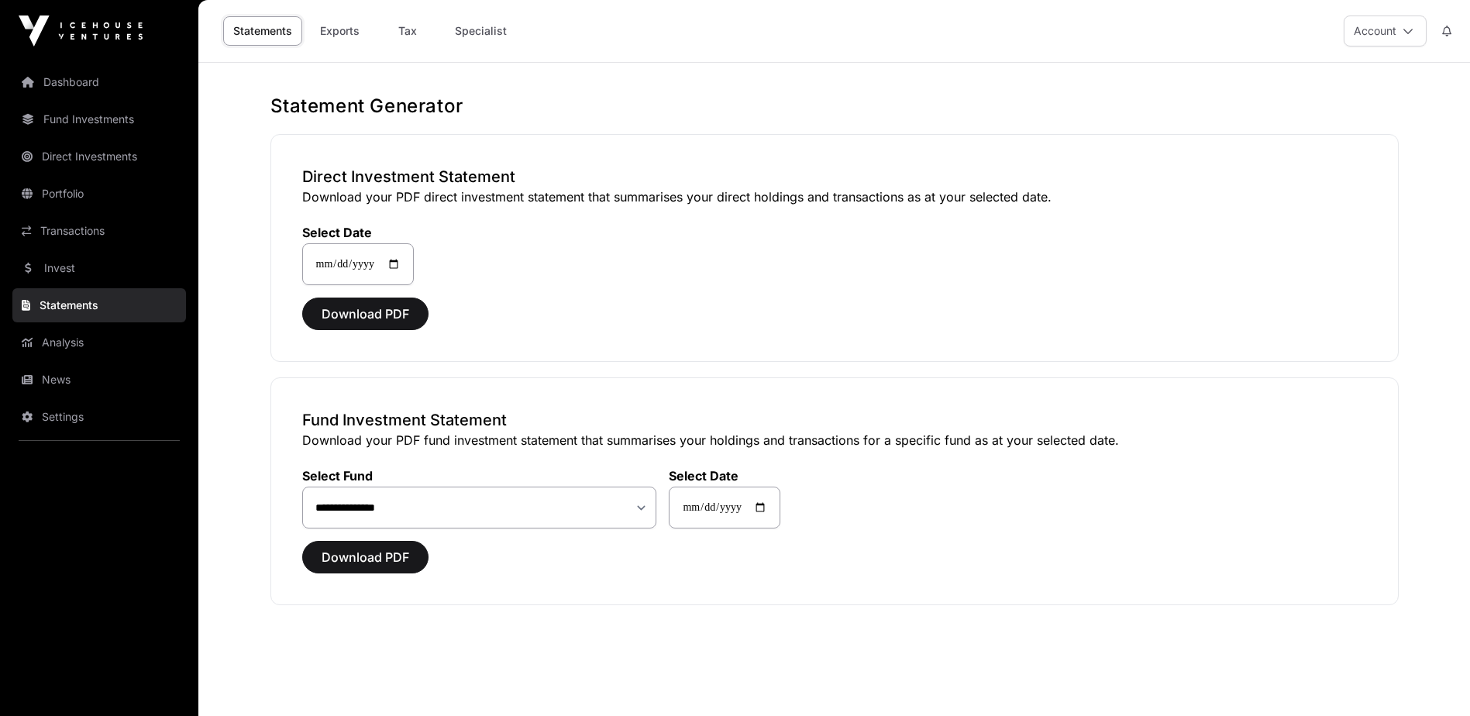
click at [409, 34] on link "Tax" at bounding box center [408, 30] width 62 height 29
select select
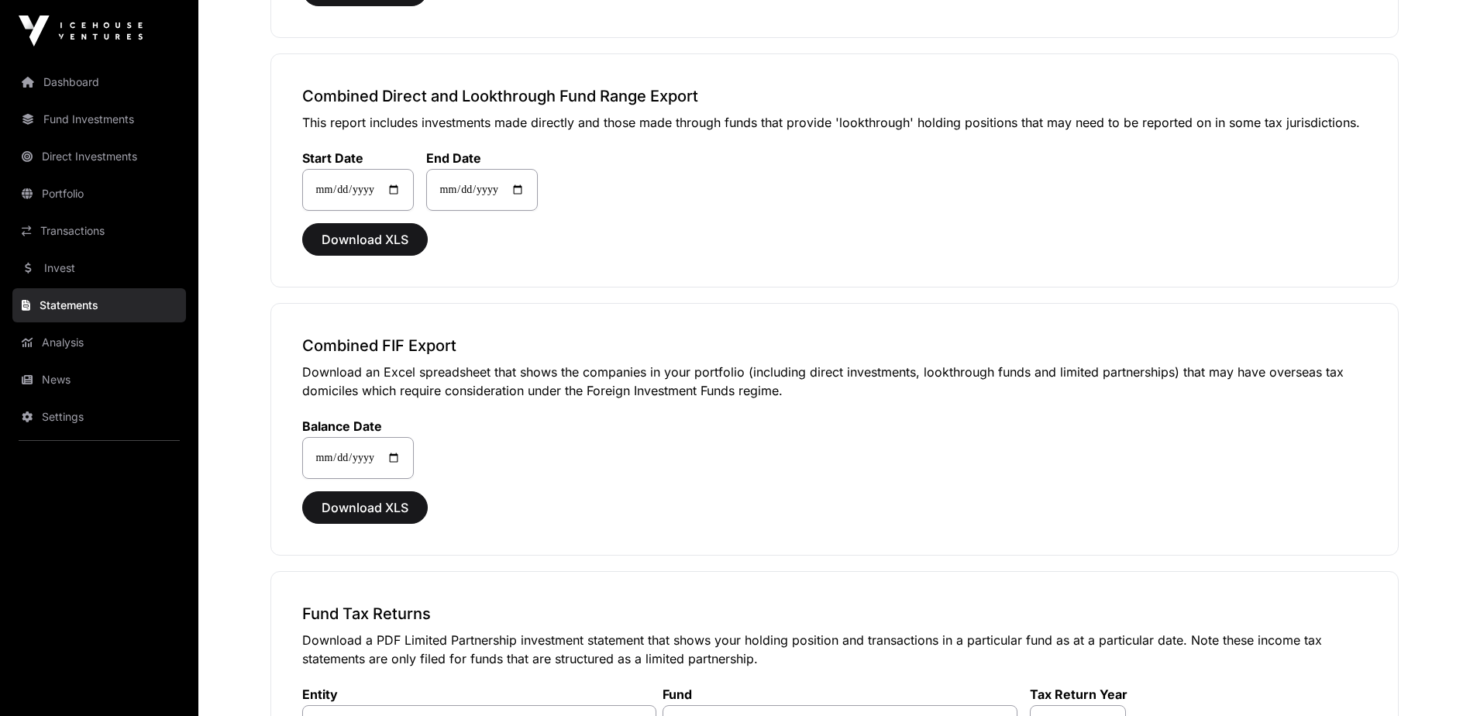
scroll to position [1371, 0]
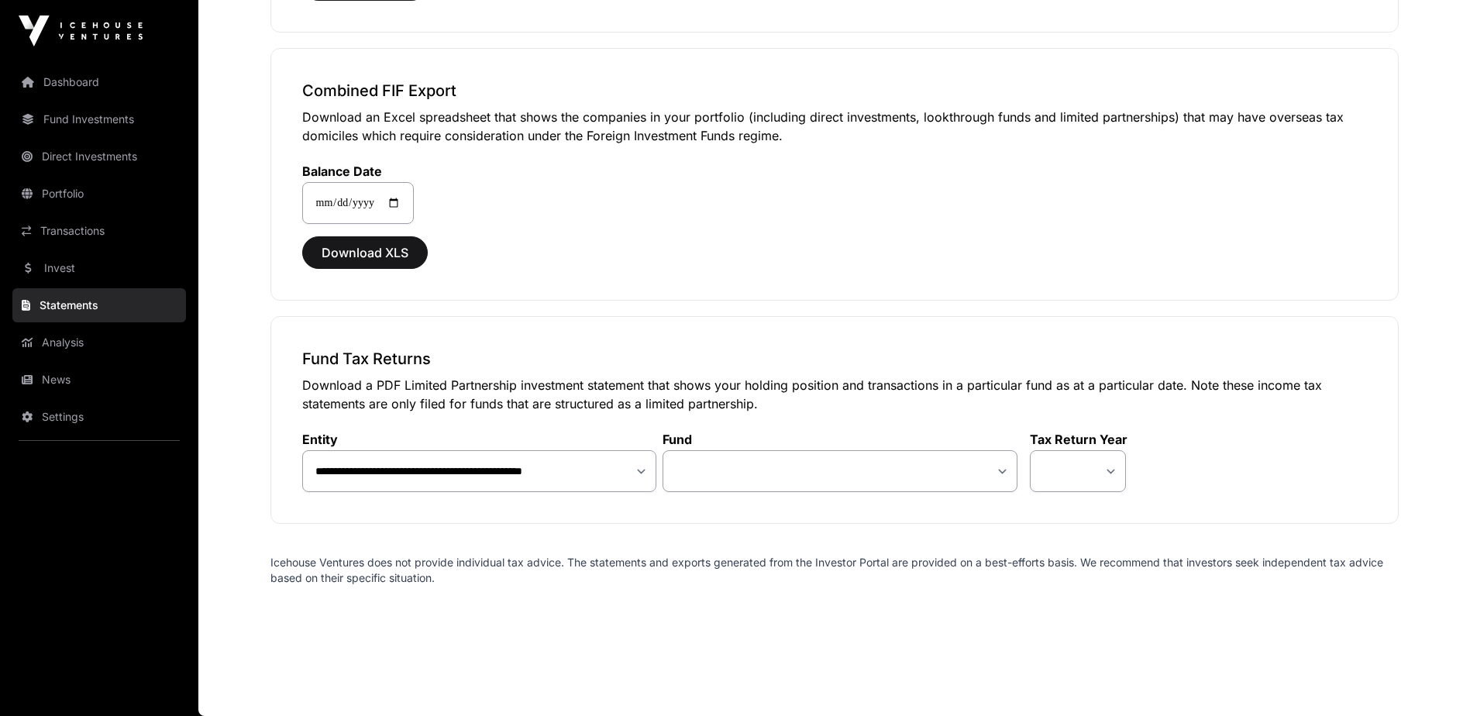
drag, startPoint x: 1429, startPoint y: 91, endPoint x: 1414, endPoint y: 95, distance: 15.0
